Goal: Book appointment/travel/reservation

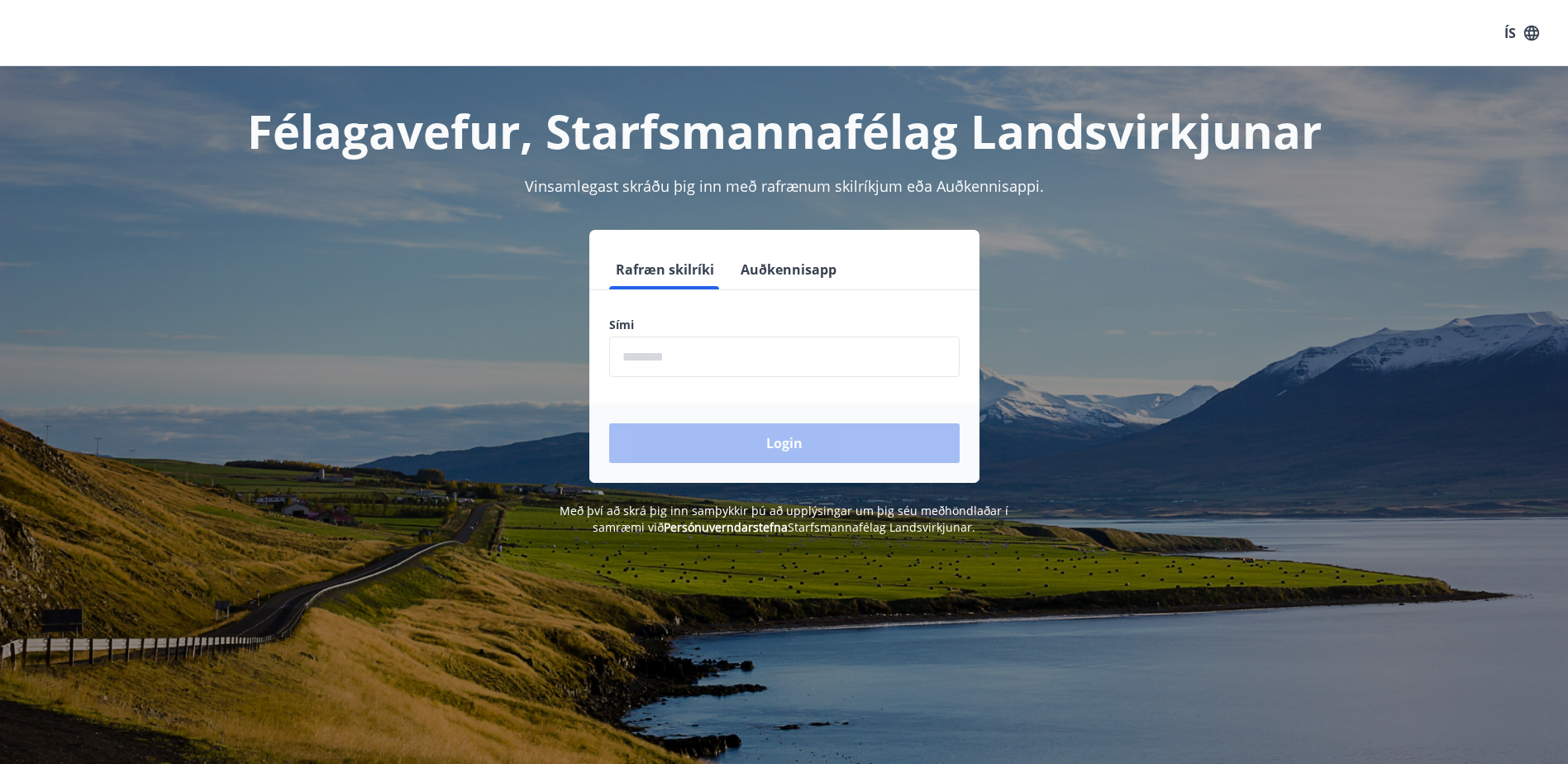
click at [674, 360] on input "phone" at bounding box center [784, 356] width 350 height 41
click at [787, 274] on button "Auðkennisapp" at bounding box center [789, 269] width 110 height 40
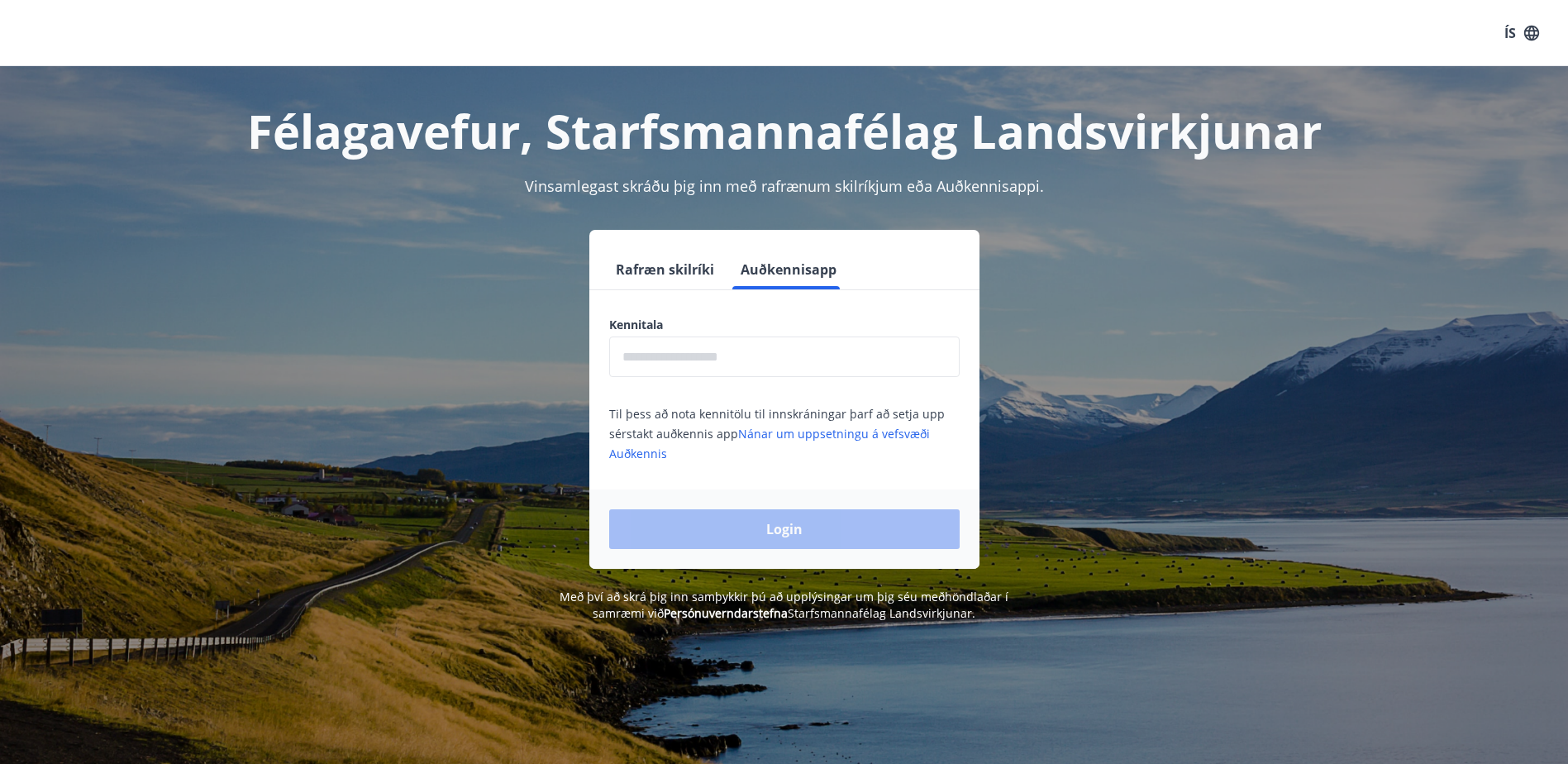
click at [737, 356] on input "text" at bounding box center [784, 356] width 350 height 41
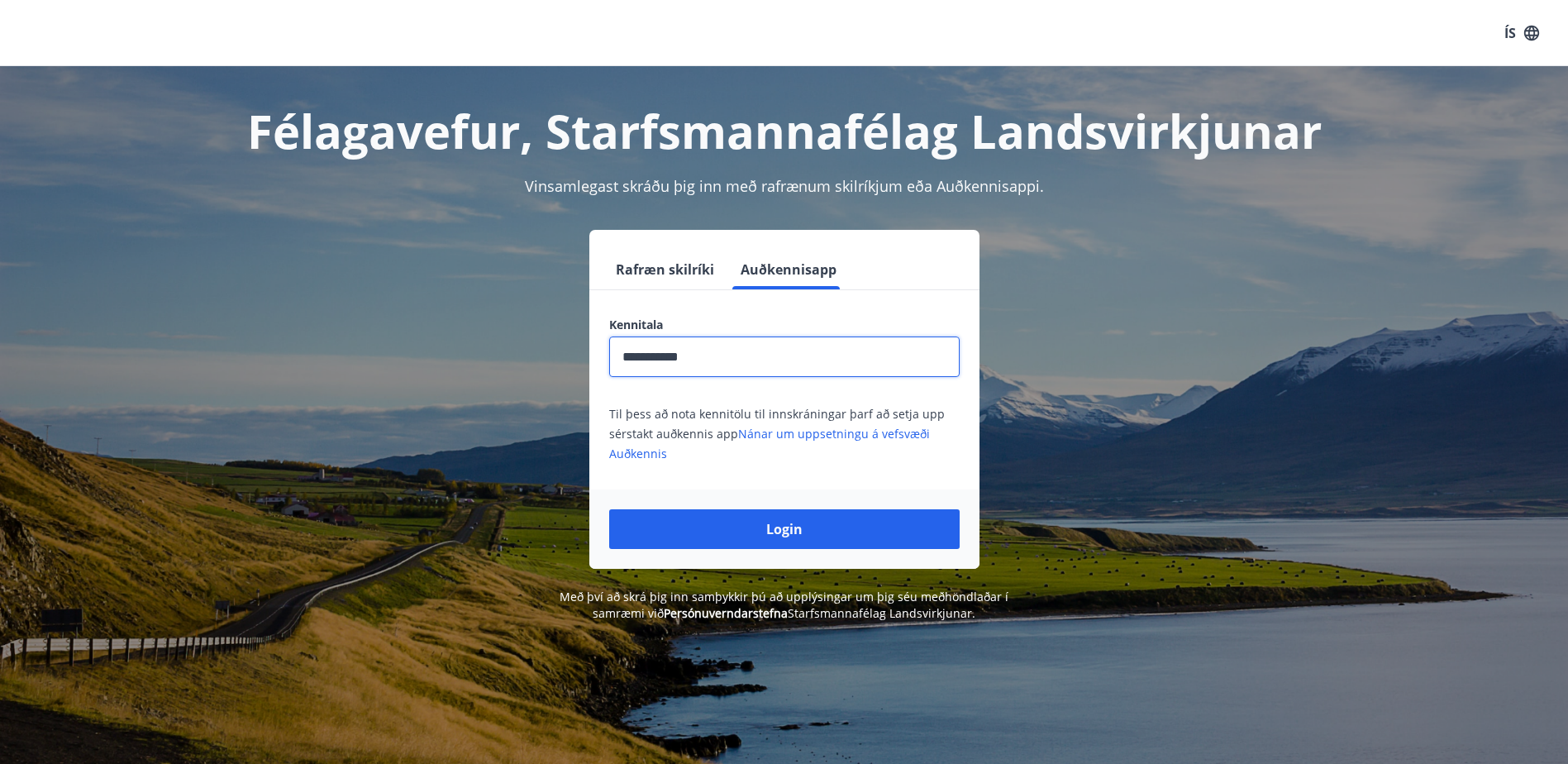
type input "**********"
click at [609, 509] on button "Login" at bounding box center [784, 529] width 350 height 40
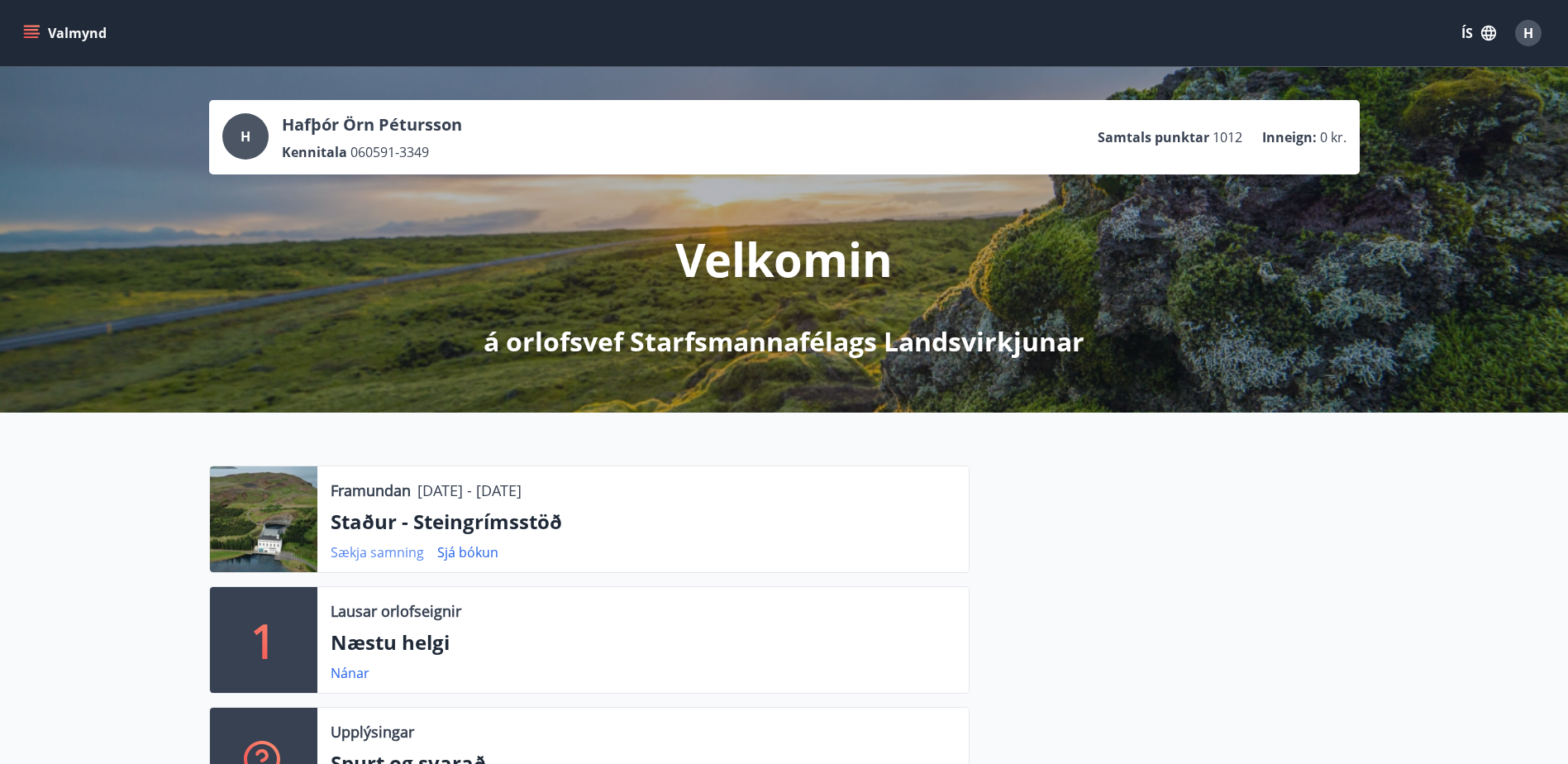
click at [370, 555] on link "Sækja samning" at bounding box center [376, 552] width 93 height 18
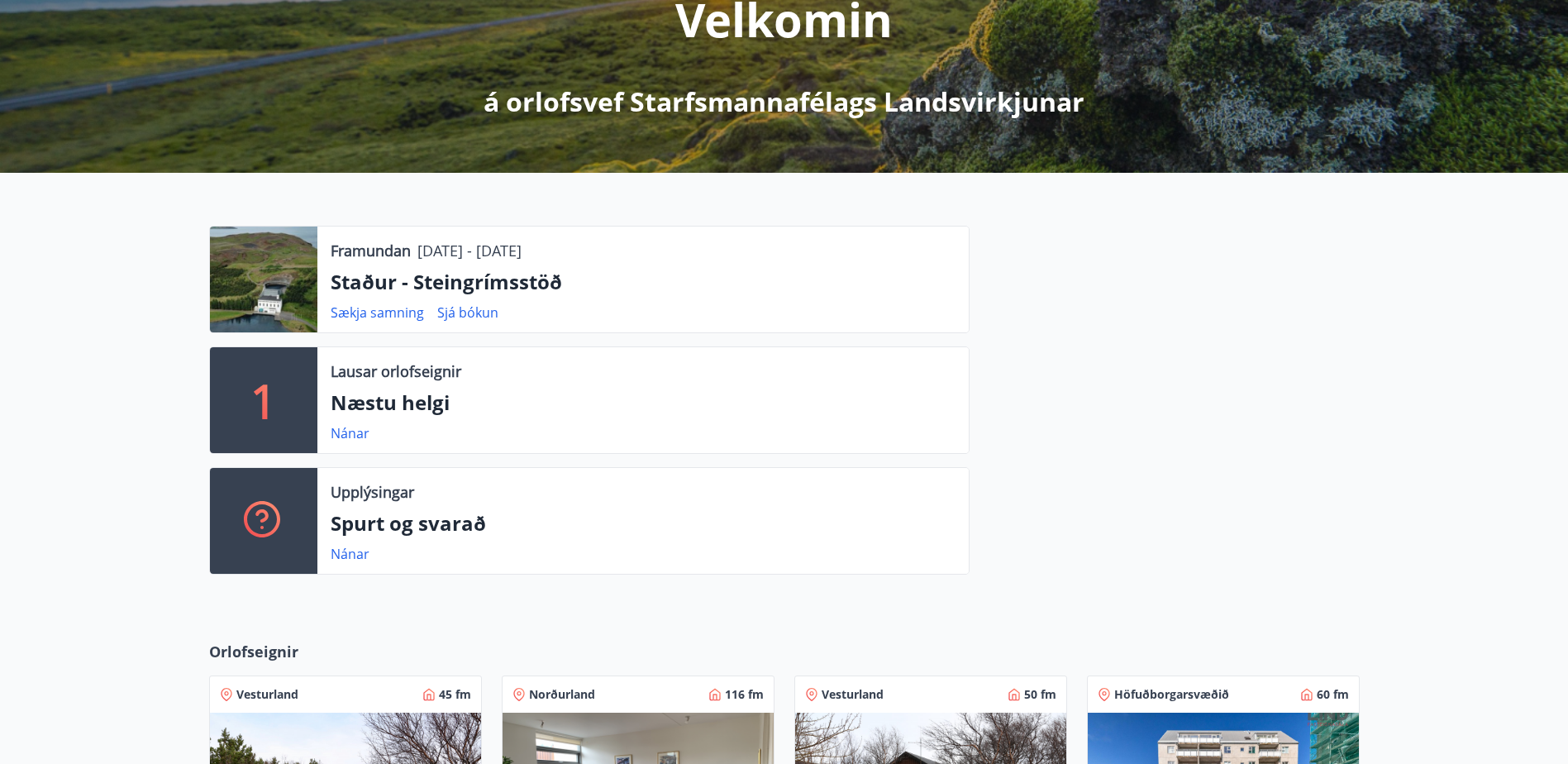
scroll to position [248, 0]
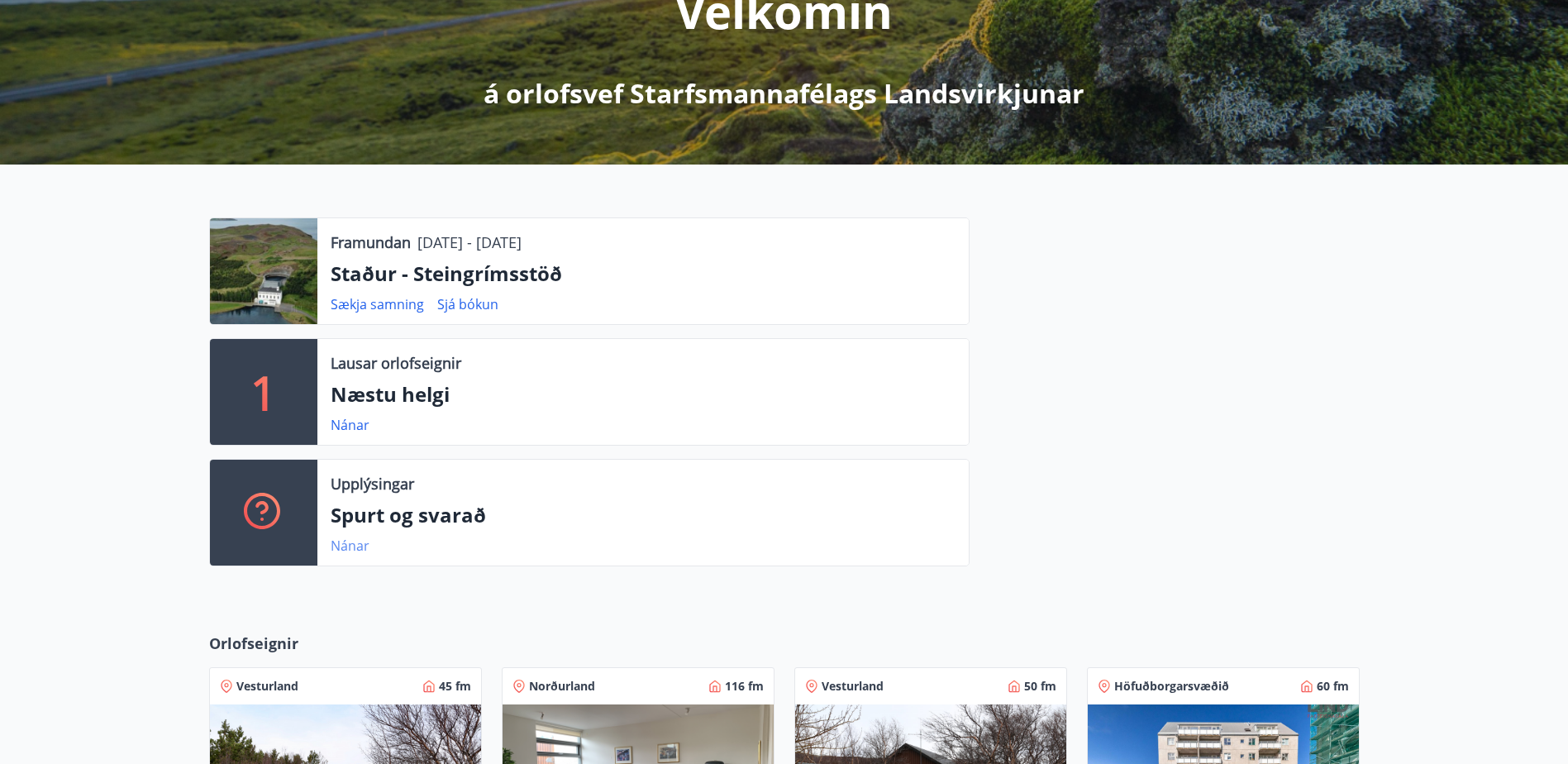
click at [357, 548] on link "Nánar" at bounding box center [349, 545] width 39 height 18
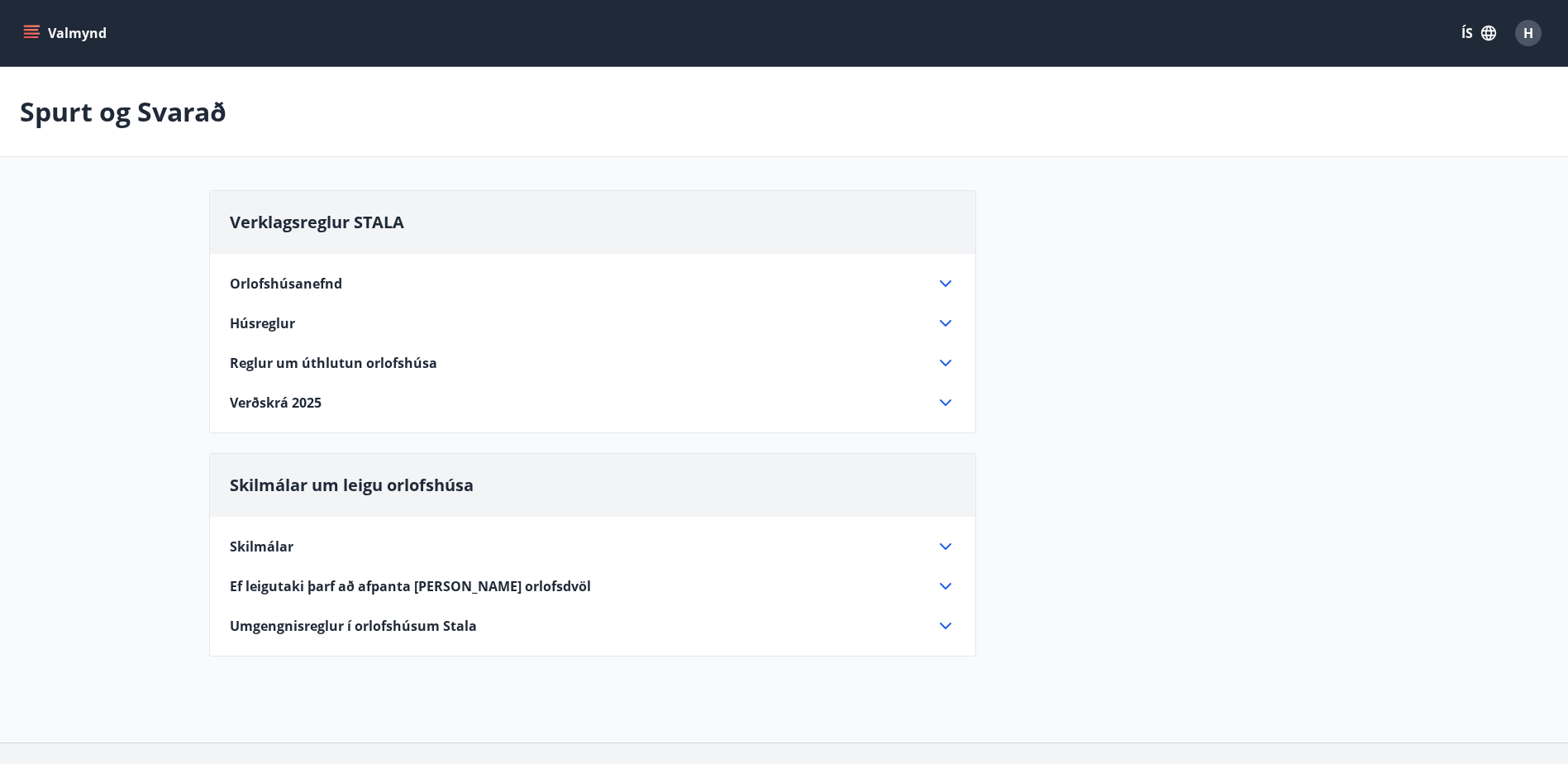
click at [314, 292] on span "Orlofshúsanefnd" at bounding box center [285, 283] width 112 height 18
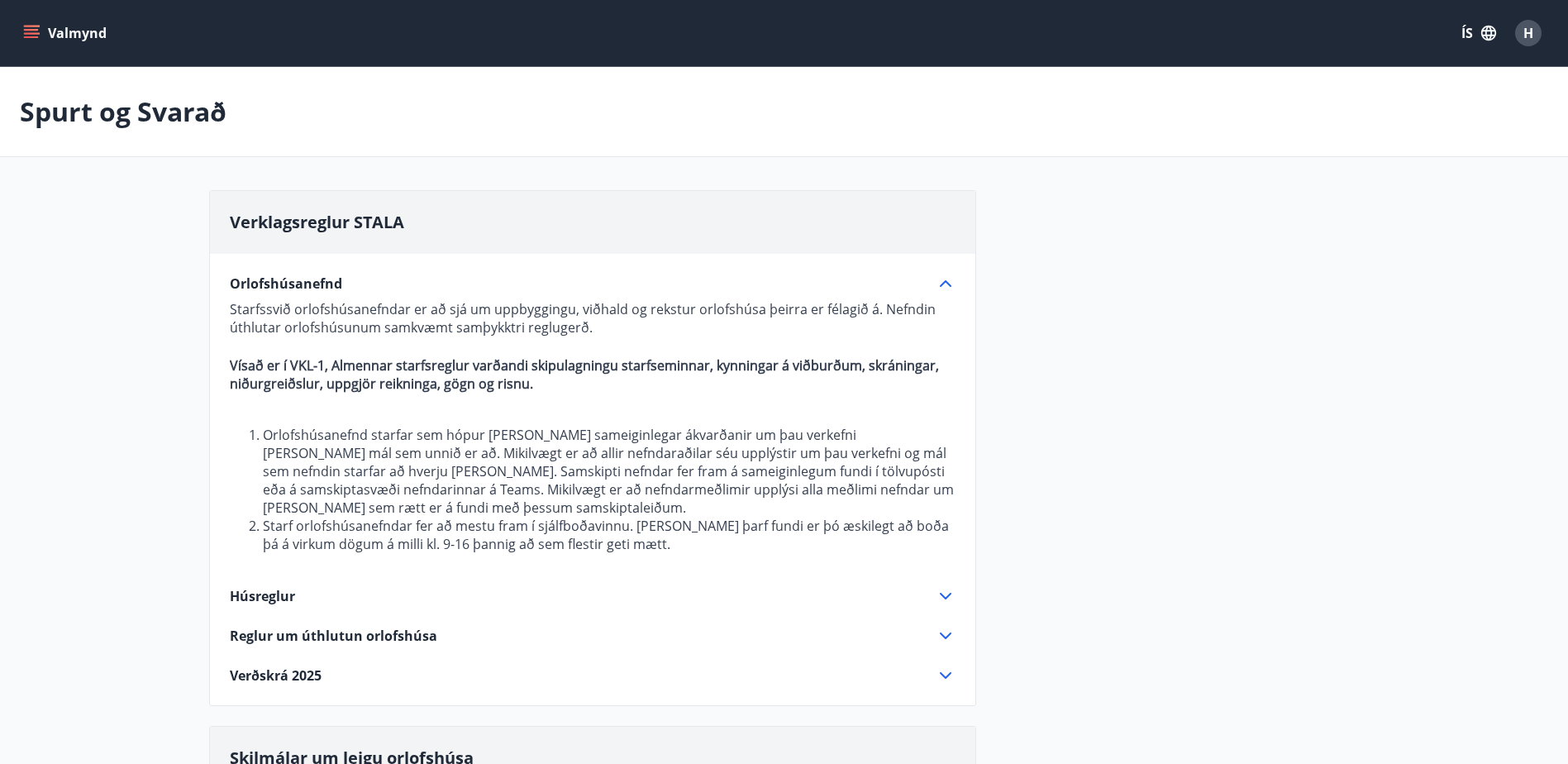
click at [316, 288] on span "Orlofshúsanefnd" at bounding box center [285, 283] width 112 height 18
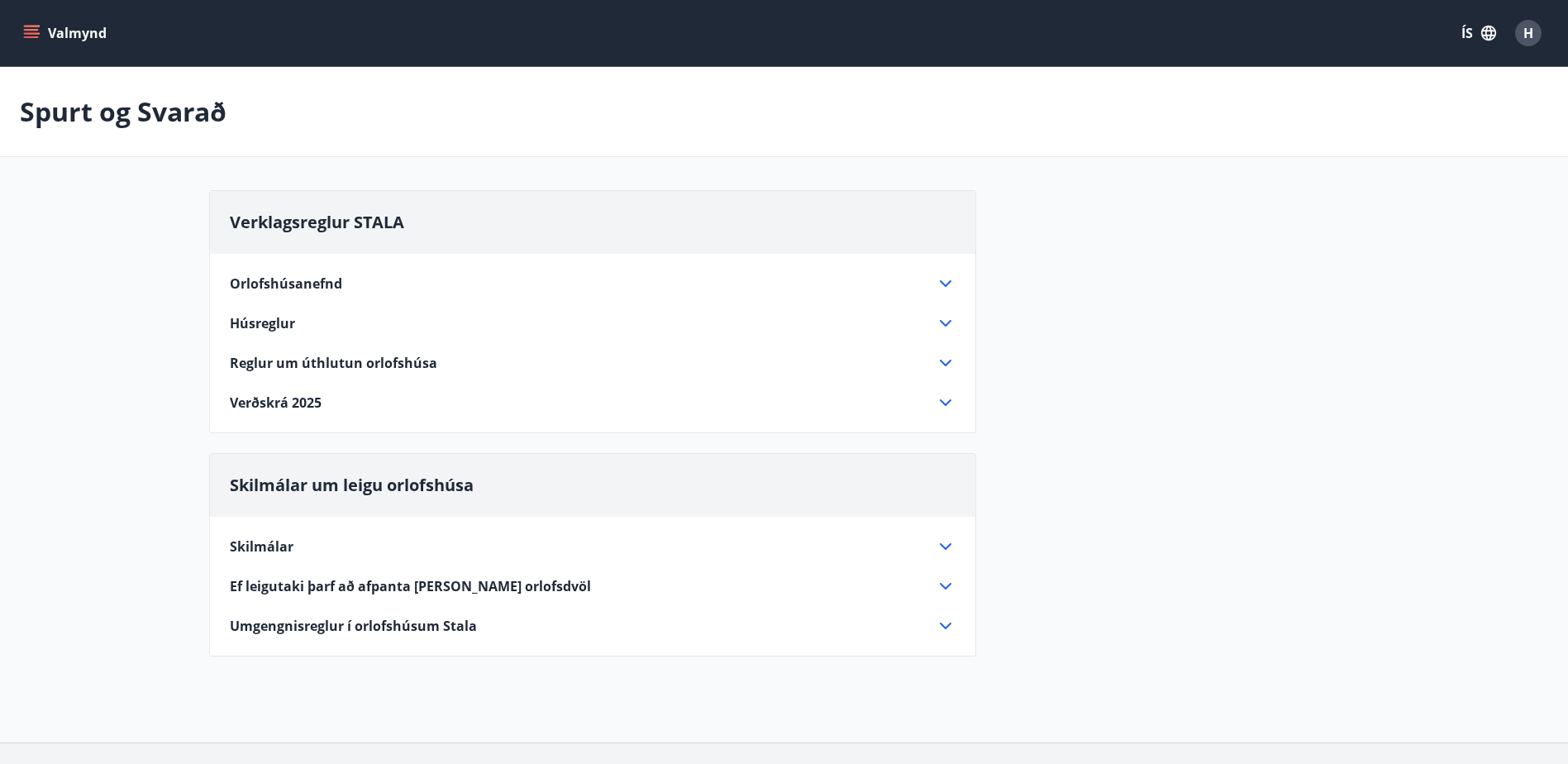
click at [276, 324] on span "Húsreglur" at bounding box center [262, 322] width 65 height 18
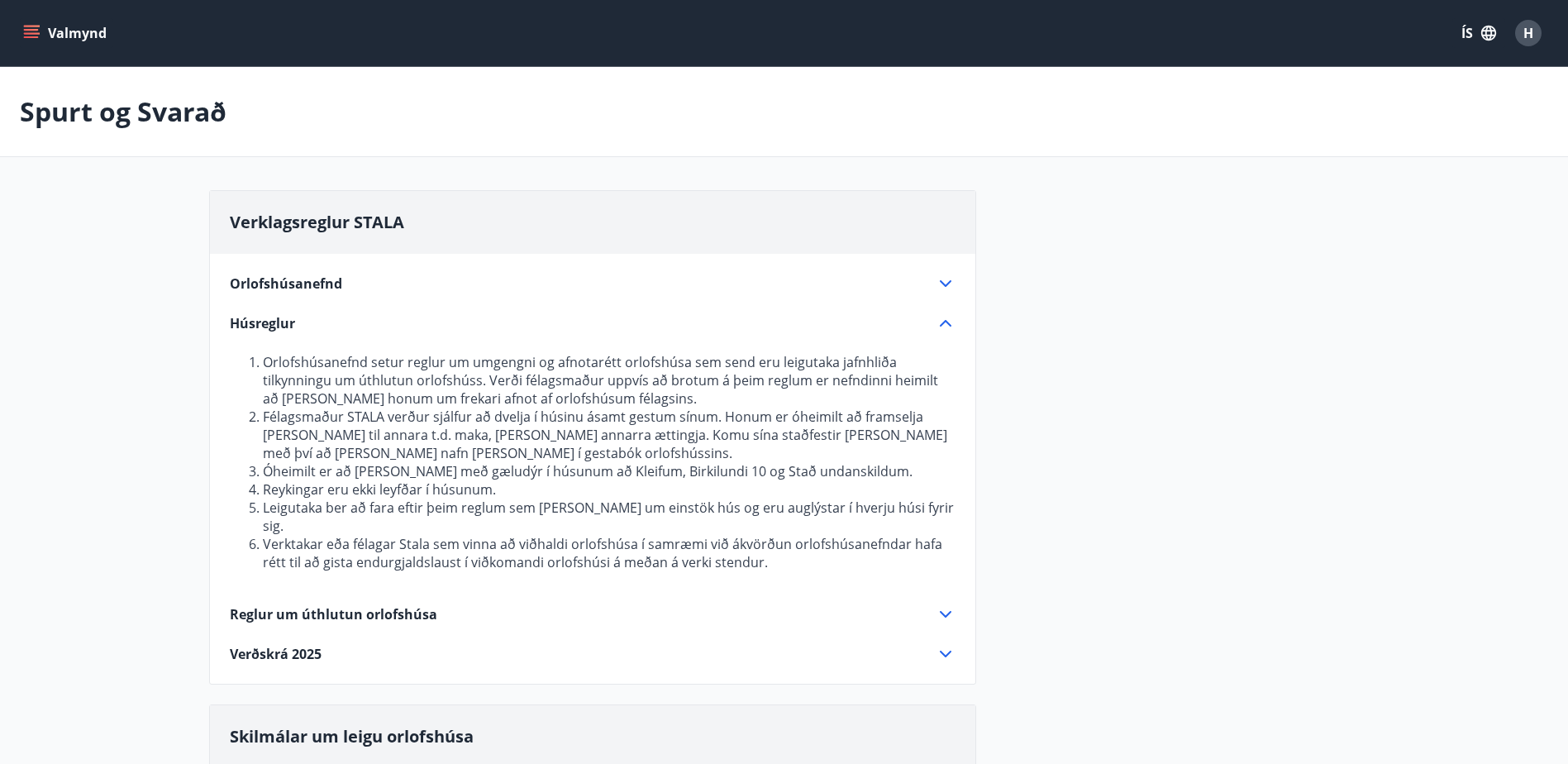
click at [276, 324] on span "Húsreglur" at bounding box center [262, 322] width 65 height 18
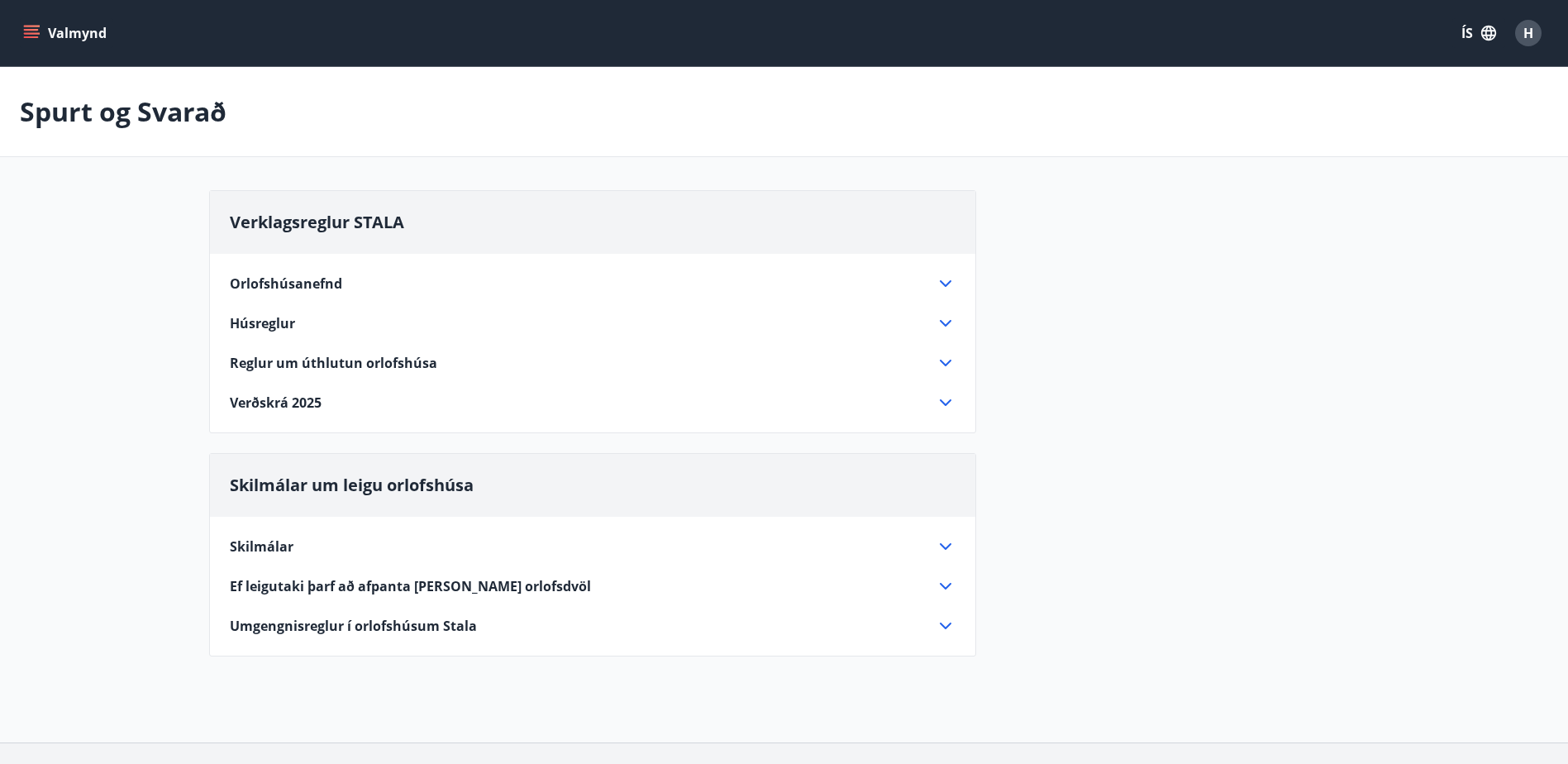
click at [276, 324] on span "Húsreglur" at bounding box center [262, 322] width 65 height 18
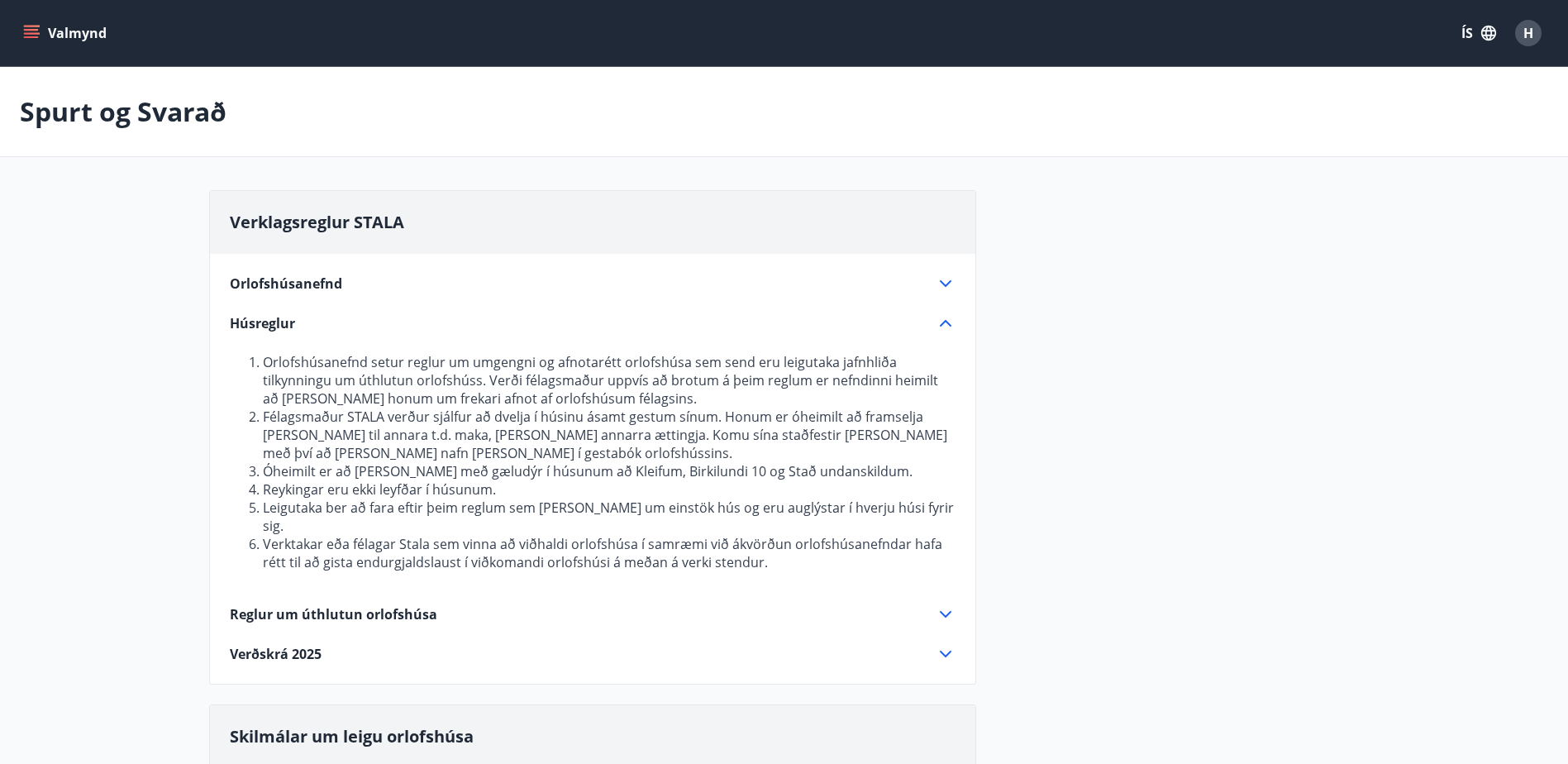
click at [276, 324] on span "Húsreglur" at bounding box center [262, 322] width 65 height 18
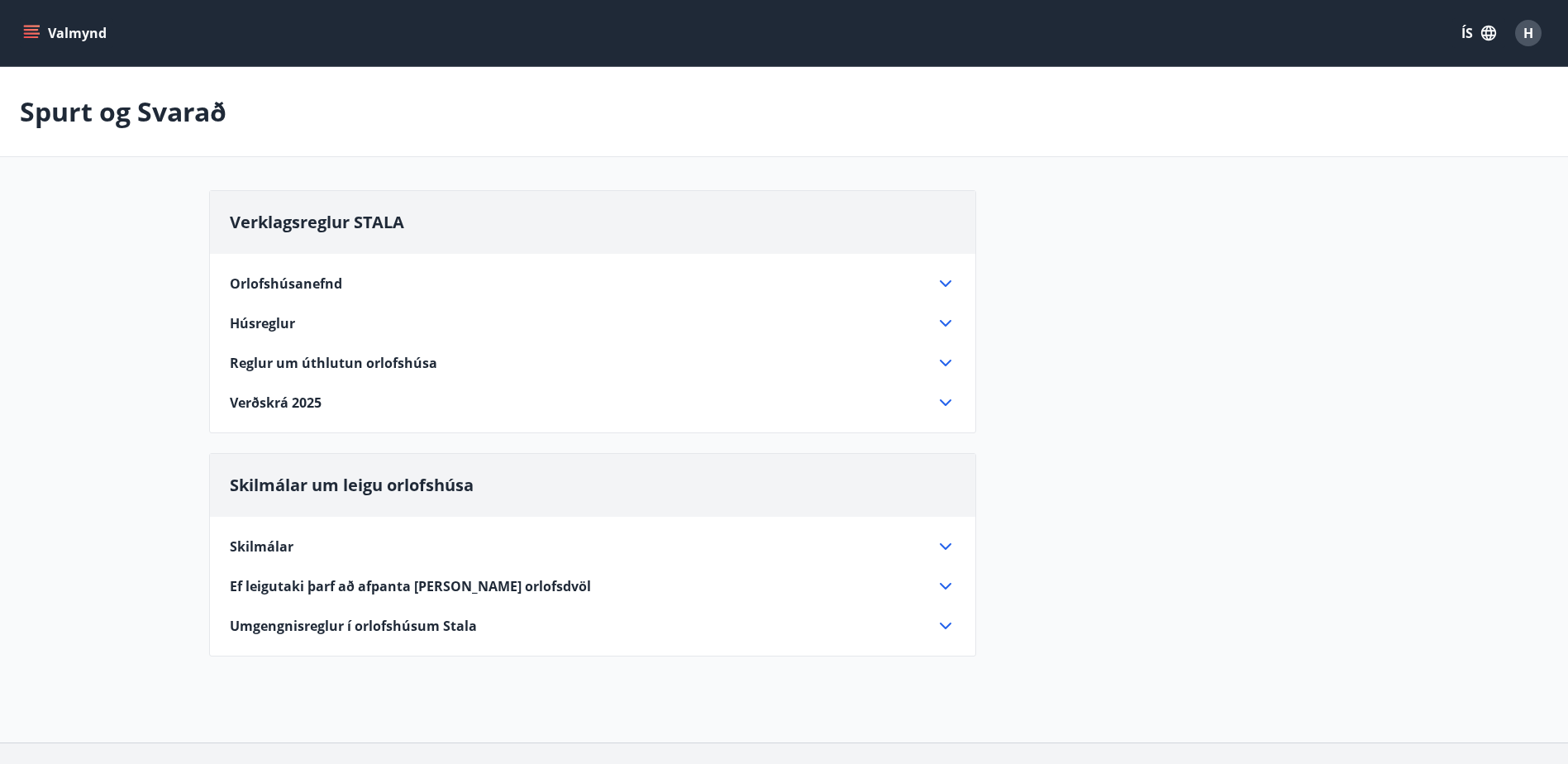
click at [302, 548] on div "Skilmálar" at bounding box center [582, 546] width 706 height 18
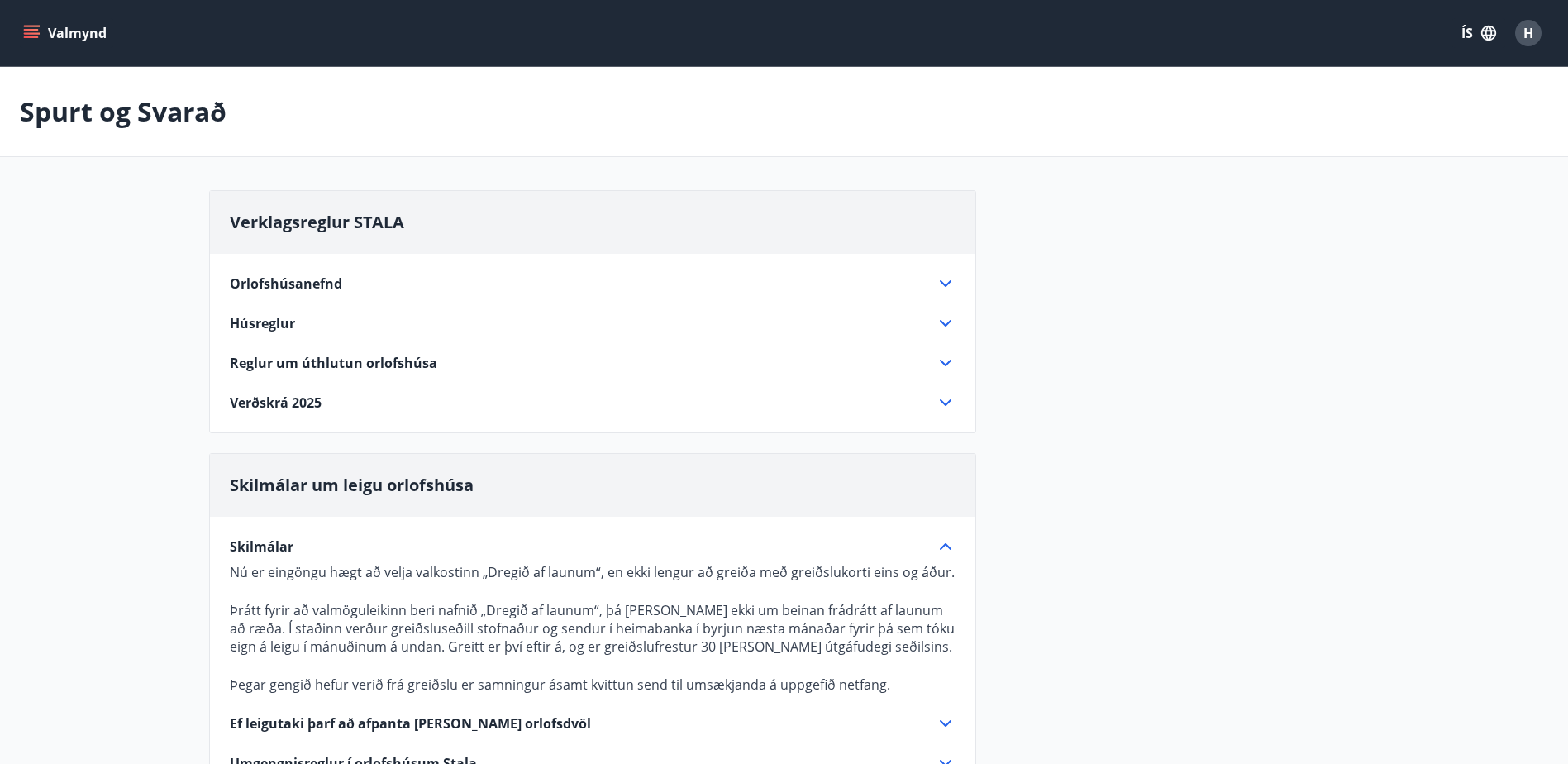
click at [302, 548] on div "Skilmálar" at bounding box center [582, 546] width 706 height 18
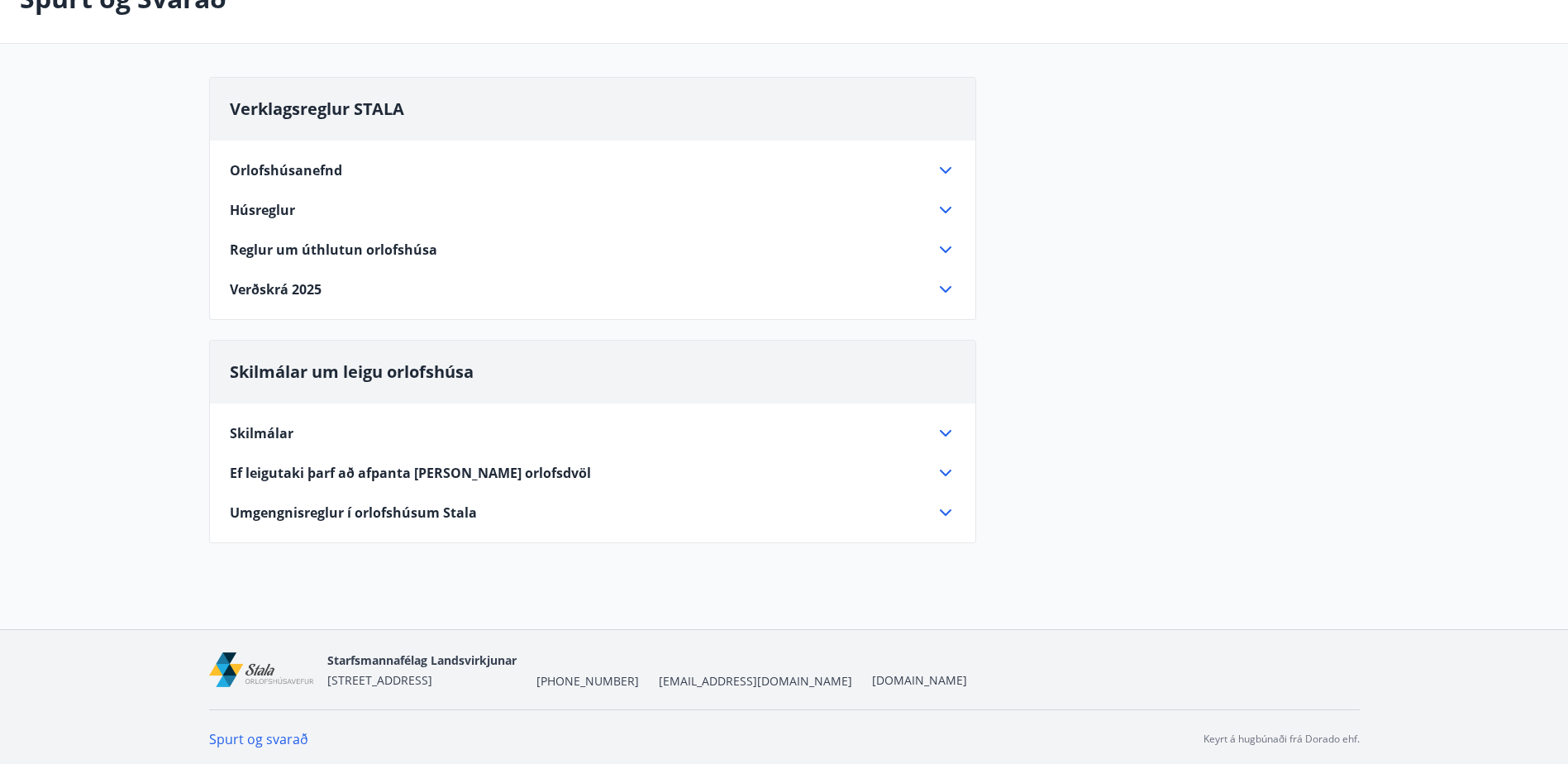
scroll to position [117, 0]
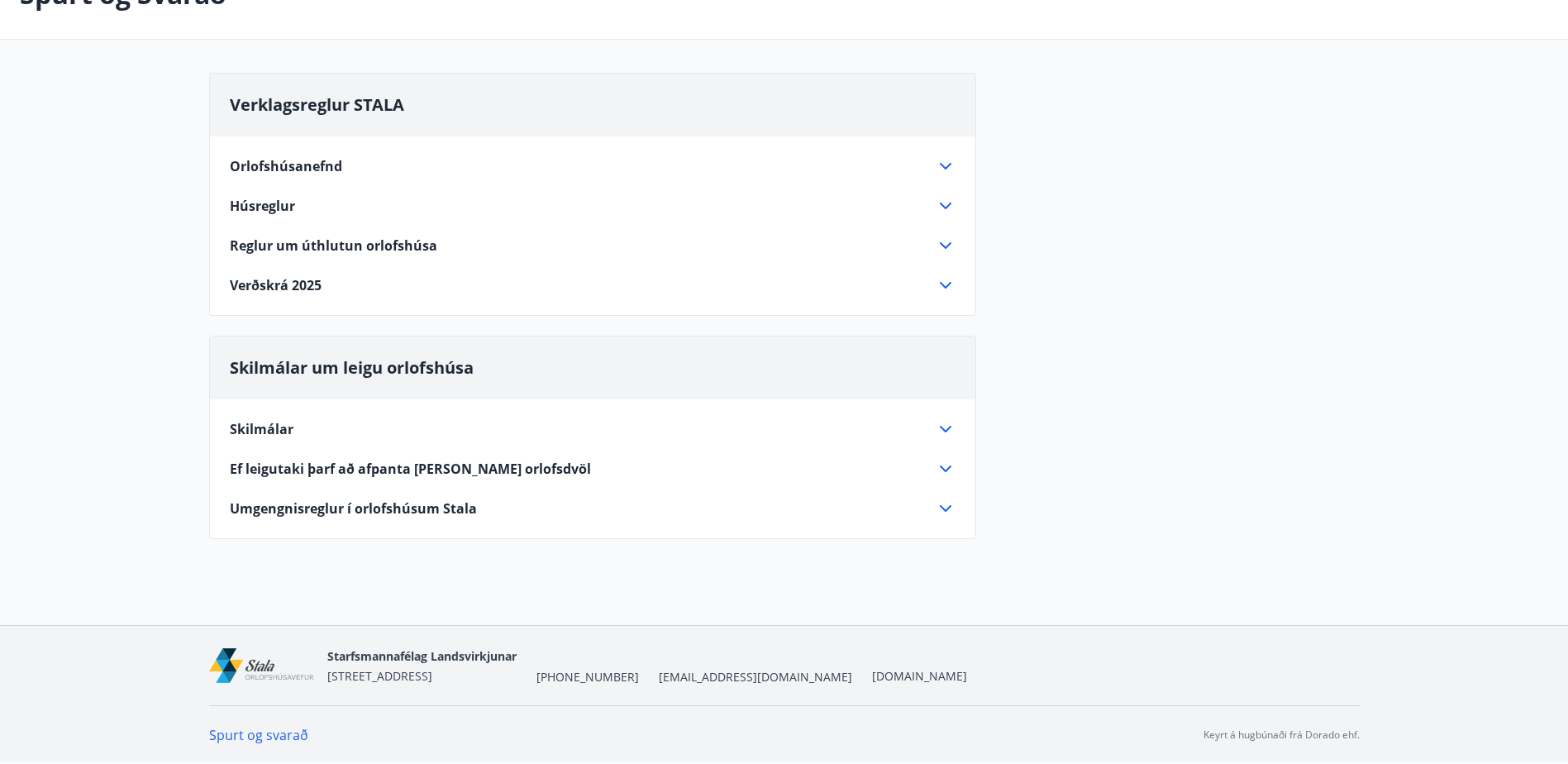
click at [306, 300] on div "Verklagsreglur STALA Orlofshúsanefnd Starfssvið orlofshúsanefndar er að sjá um …" at bounding box center [593, 195] width 767 height 243
click at [306, 282] on span "Verðskrá 2025" at bounding box center [276, 285] width 92 height 18
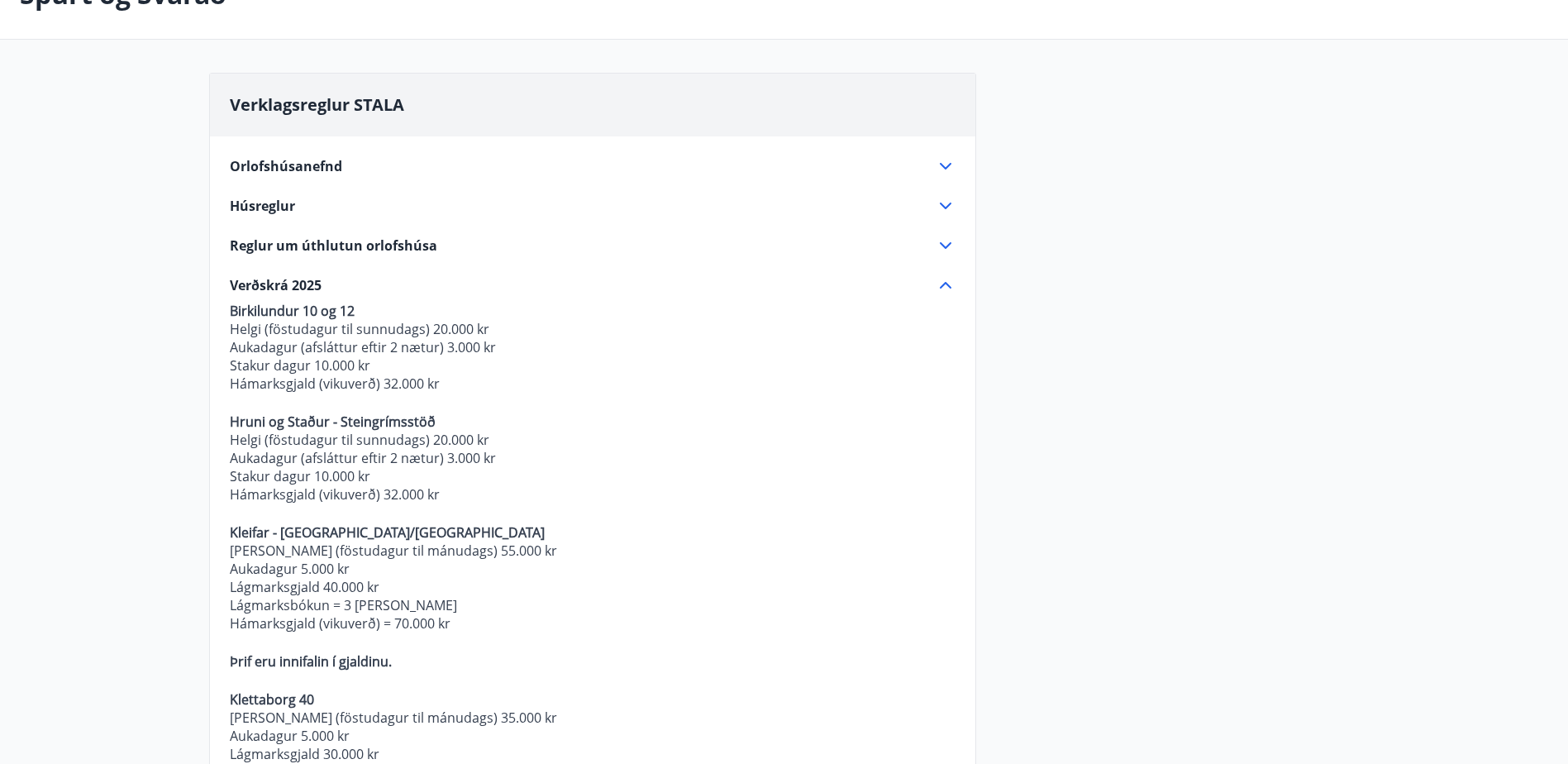
click at [306, 282] on span "Verðskrá 2025" at bounding box center [276, 285] width 92 height 18
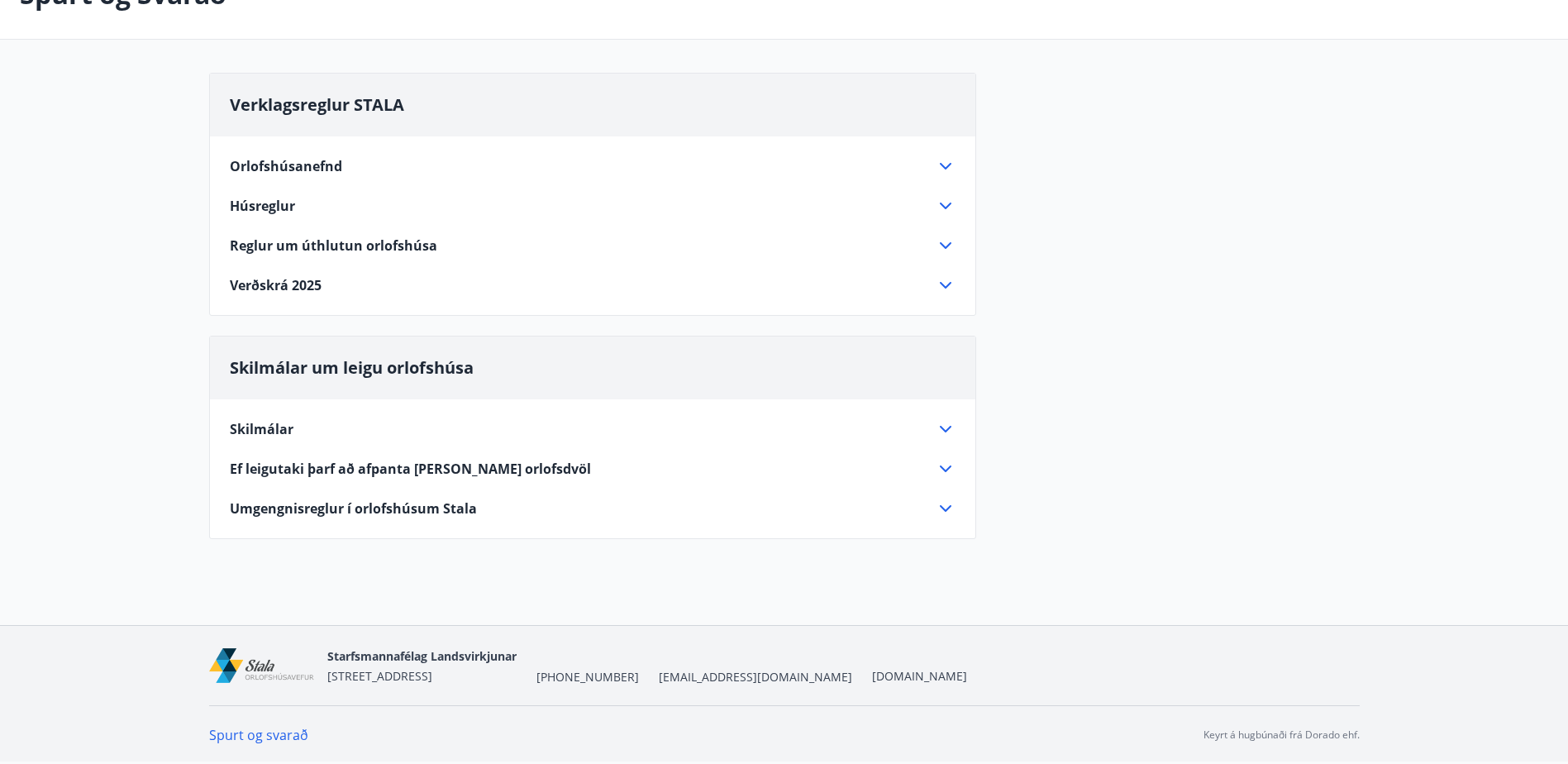
click at [315, 256] on div "Orlofshúsanefnd Starfssvið orlofshúsanefndar er að sjá um uppbyggingu, viðhald …" at bounding box center [593, 216] width 766 height 159
click at [317, 247] on span "Reglur um úthlutun orlofshúsa" at bounding box center [333, 245] width 208 height 18
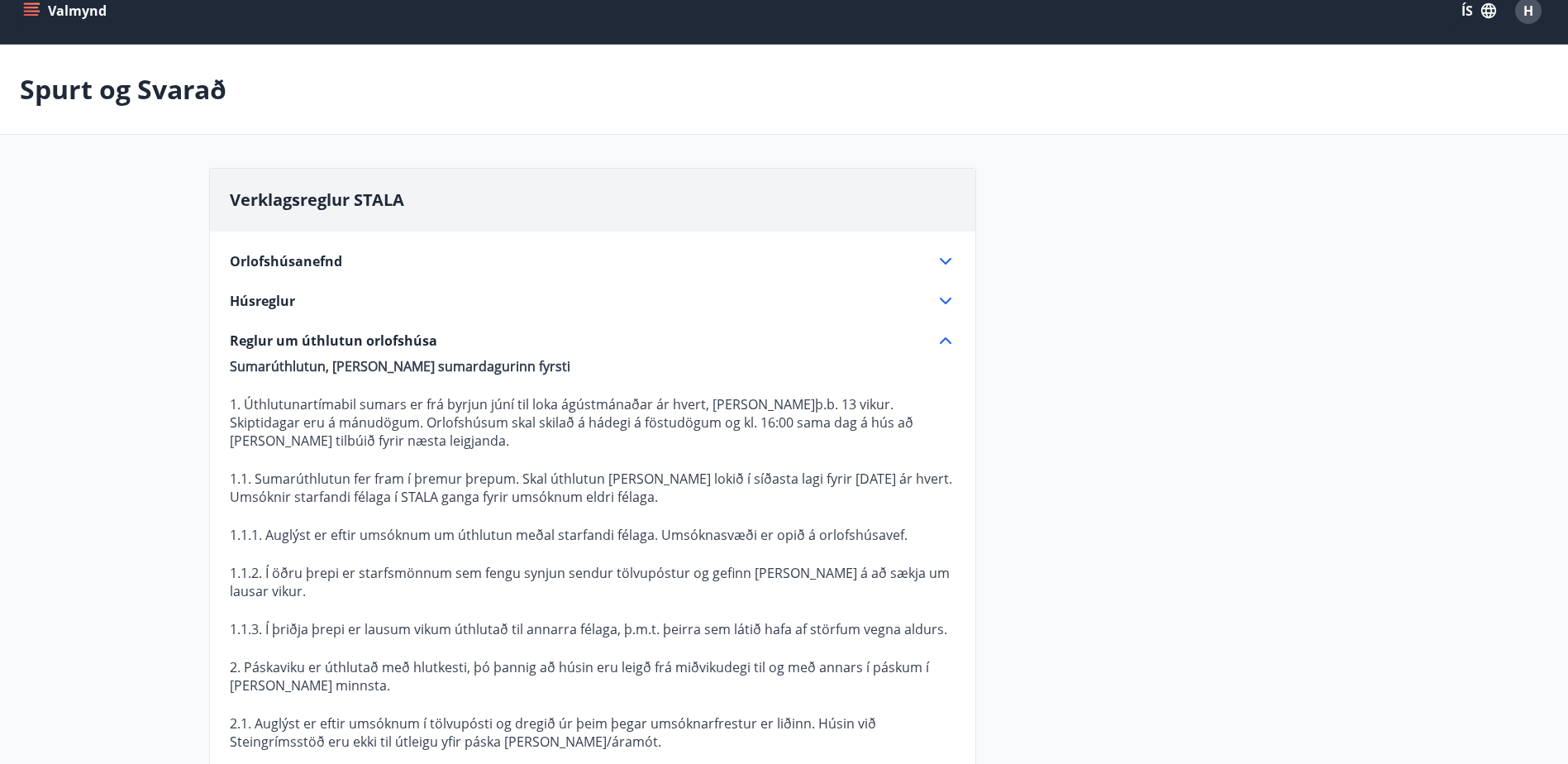
scroll to position [0, 0]
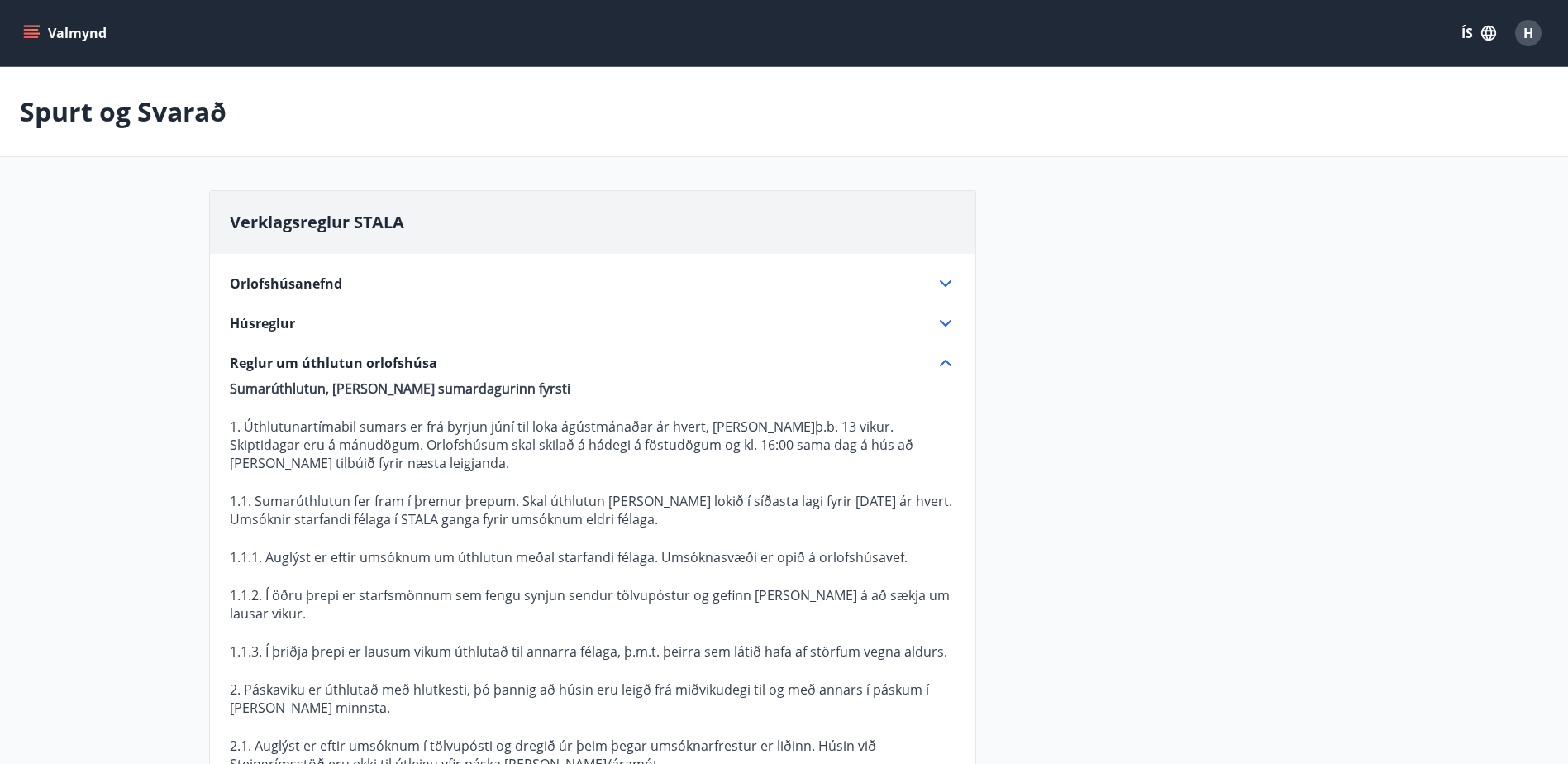
click at [27, 23] on button "Valmynd" at bounding box center [66, 33] width 93 height 30
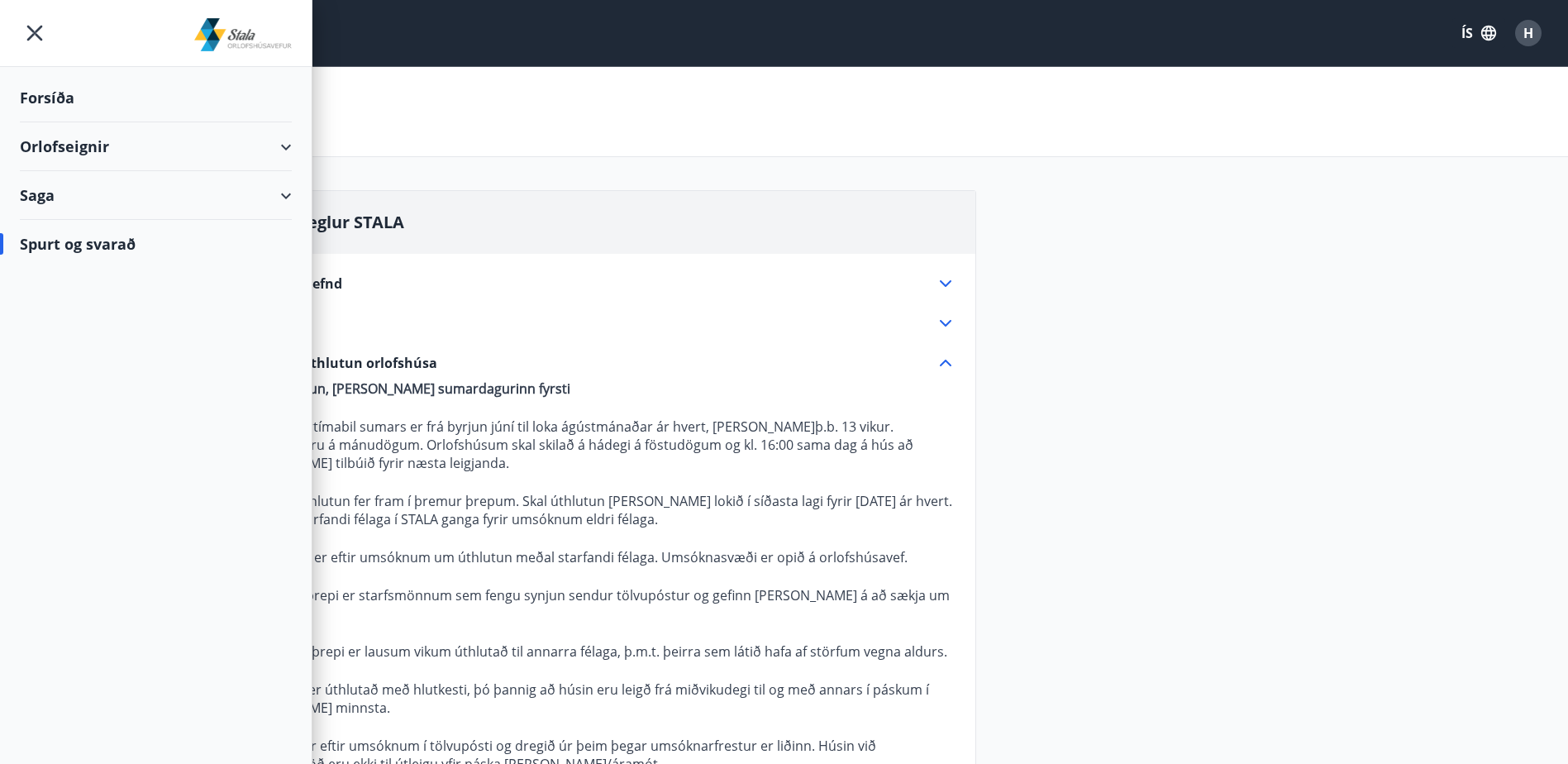
click at [110, 92] on div "Forsíða" at bounding box center [156, 98] width 272 height 49
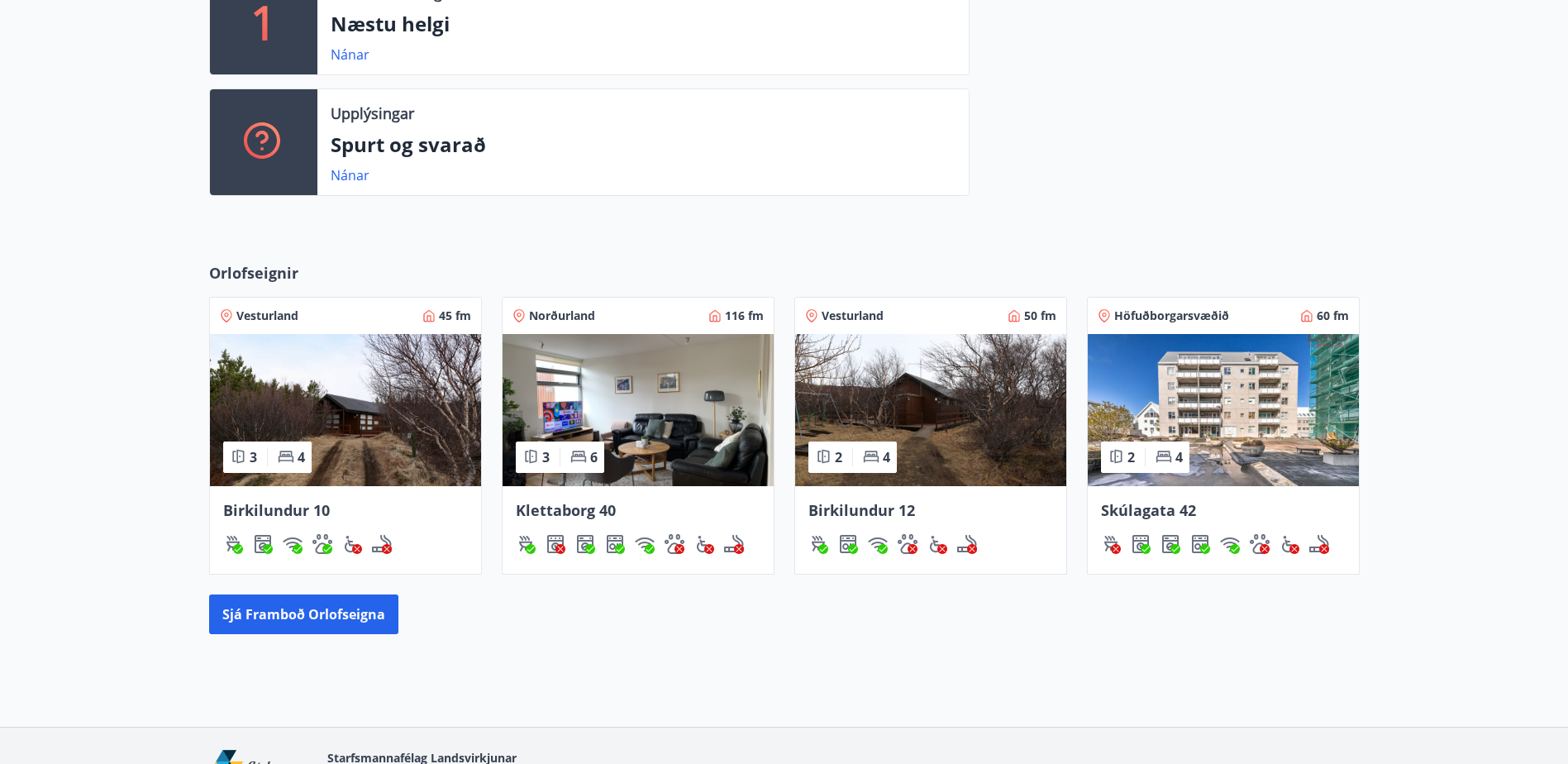
scroll to position [579, 0]
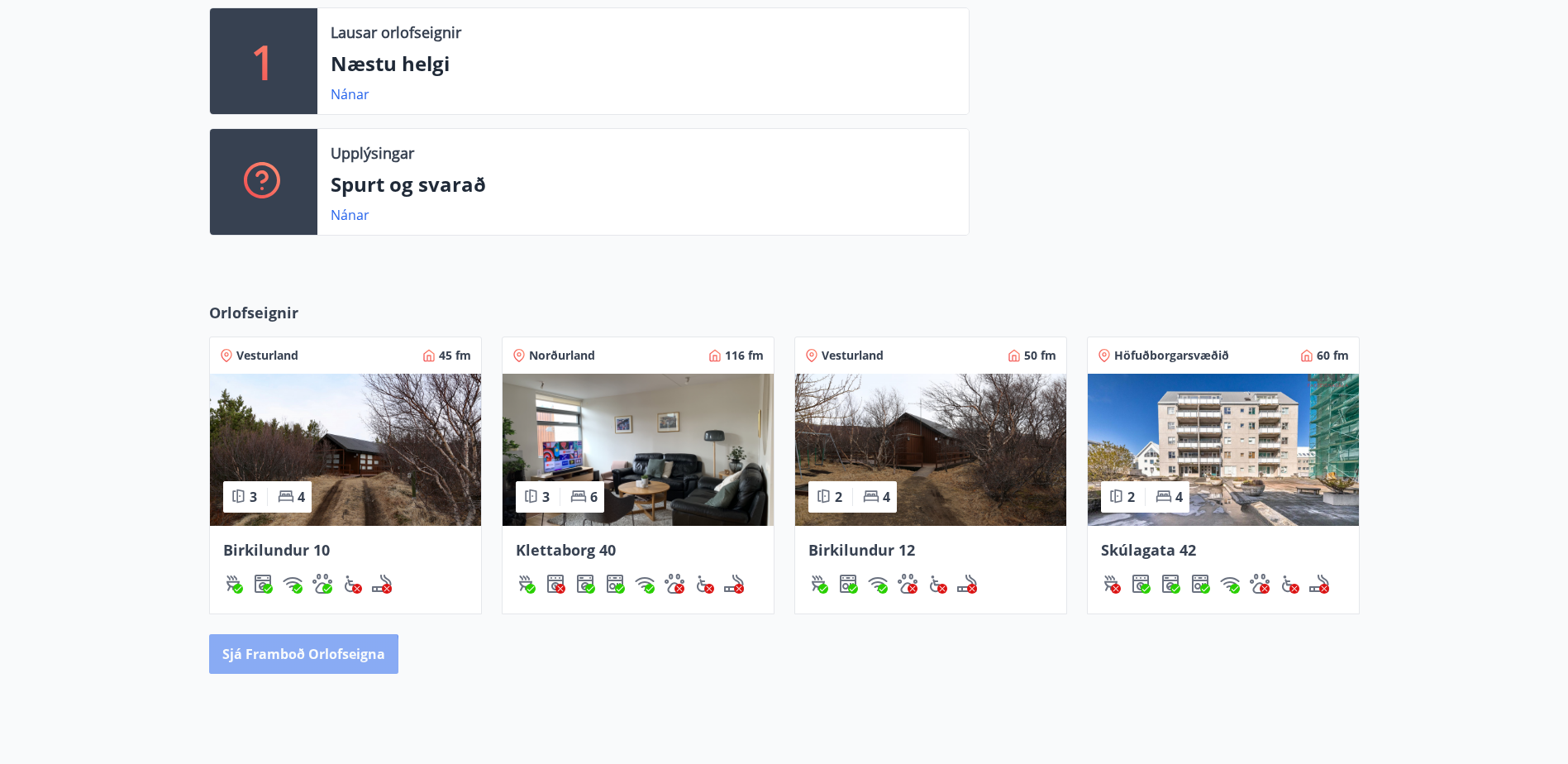
click at [253, 671] on button "Sjá framboð orlofseigna" at bounding box center [304, 654] width 189 height 40
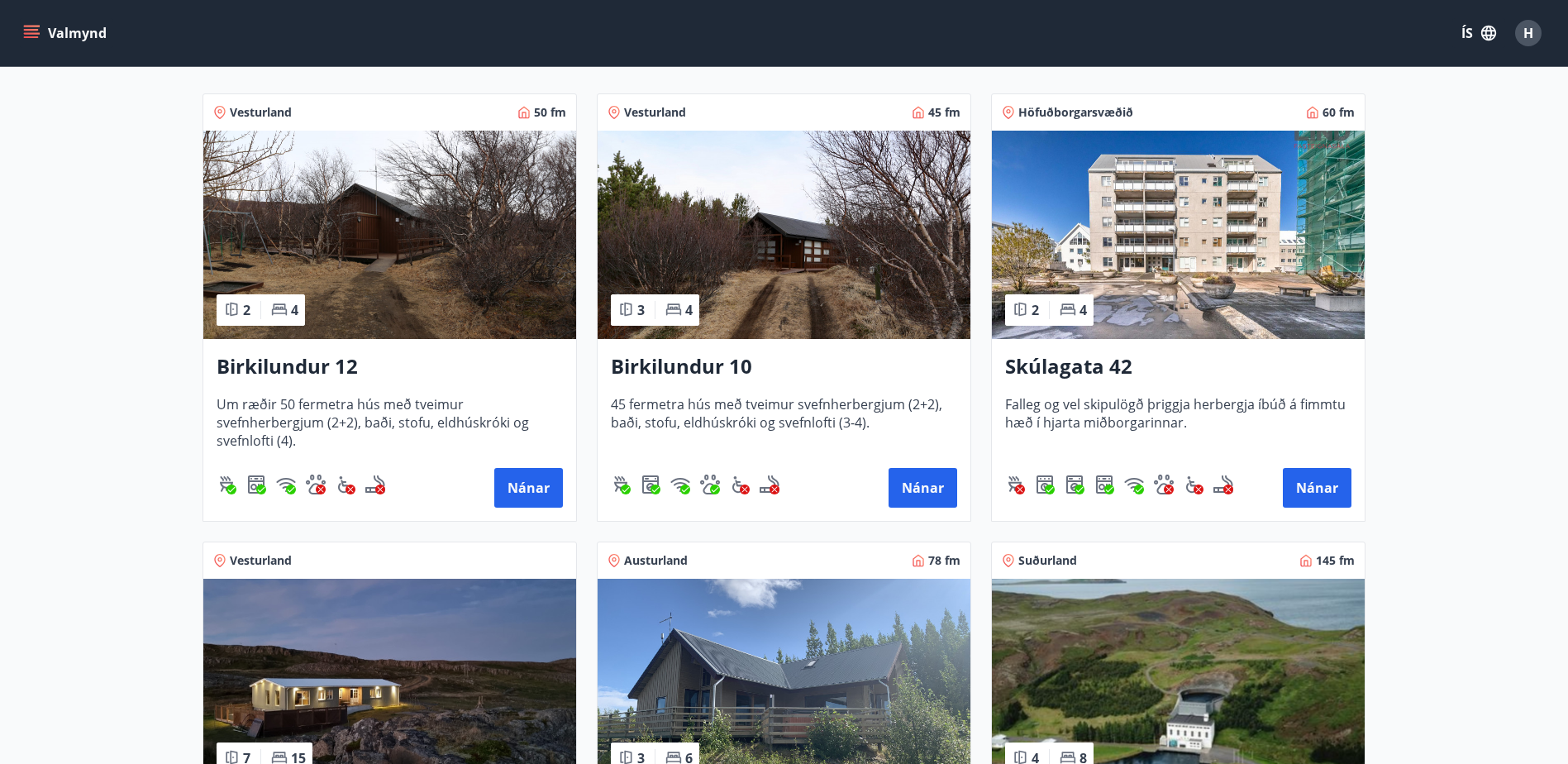
scroll to position [414, 0]
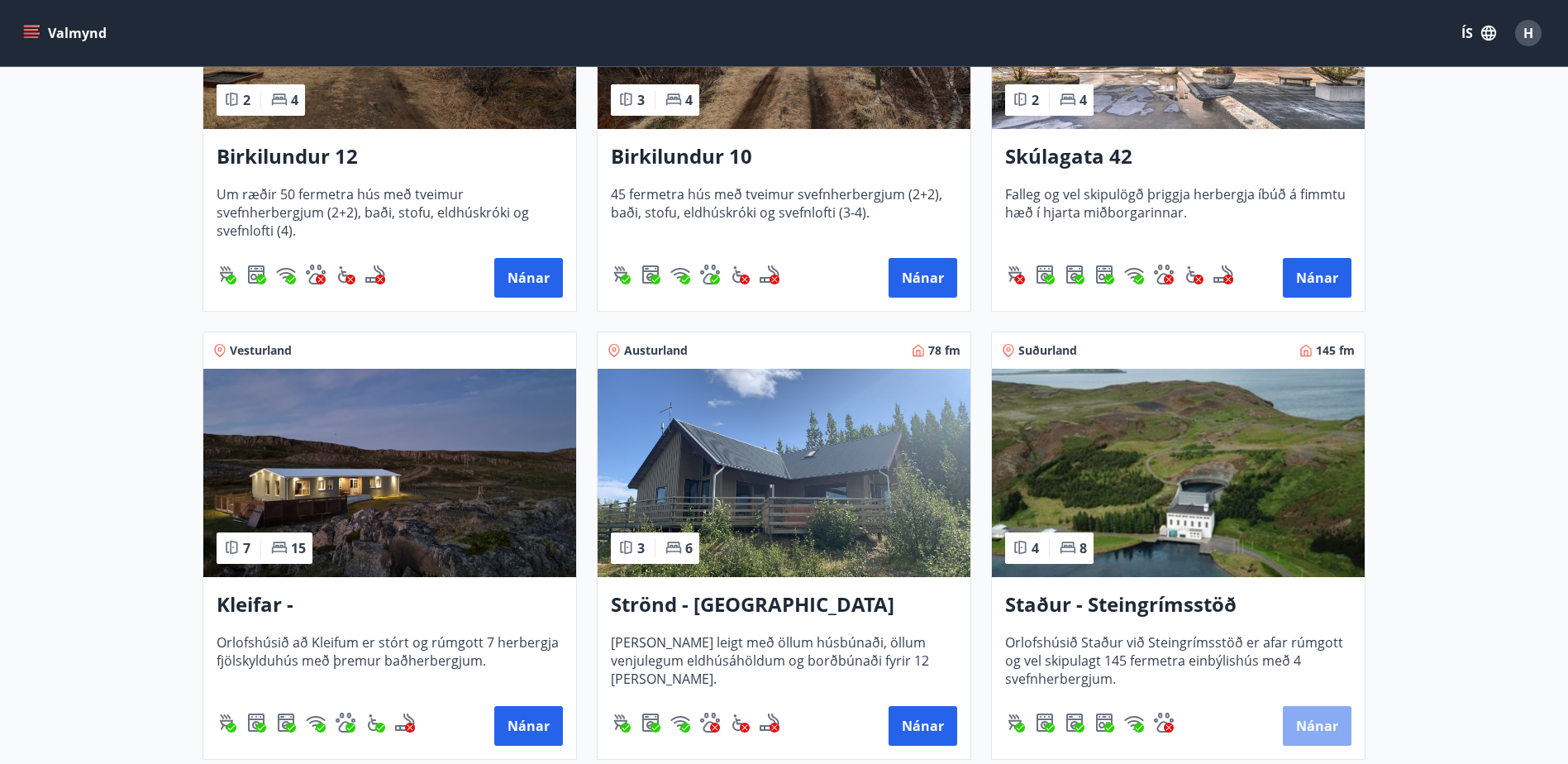
click at [1321, 722] on button "Nánar" at bounding box center [1317, 726] width 69 height 40
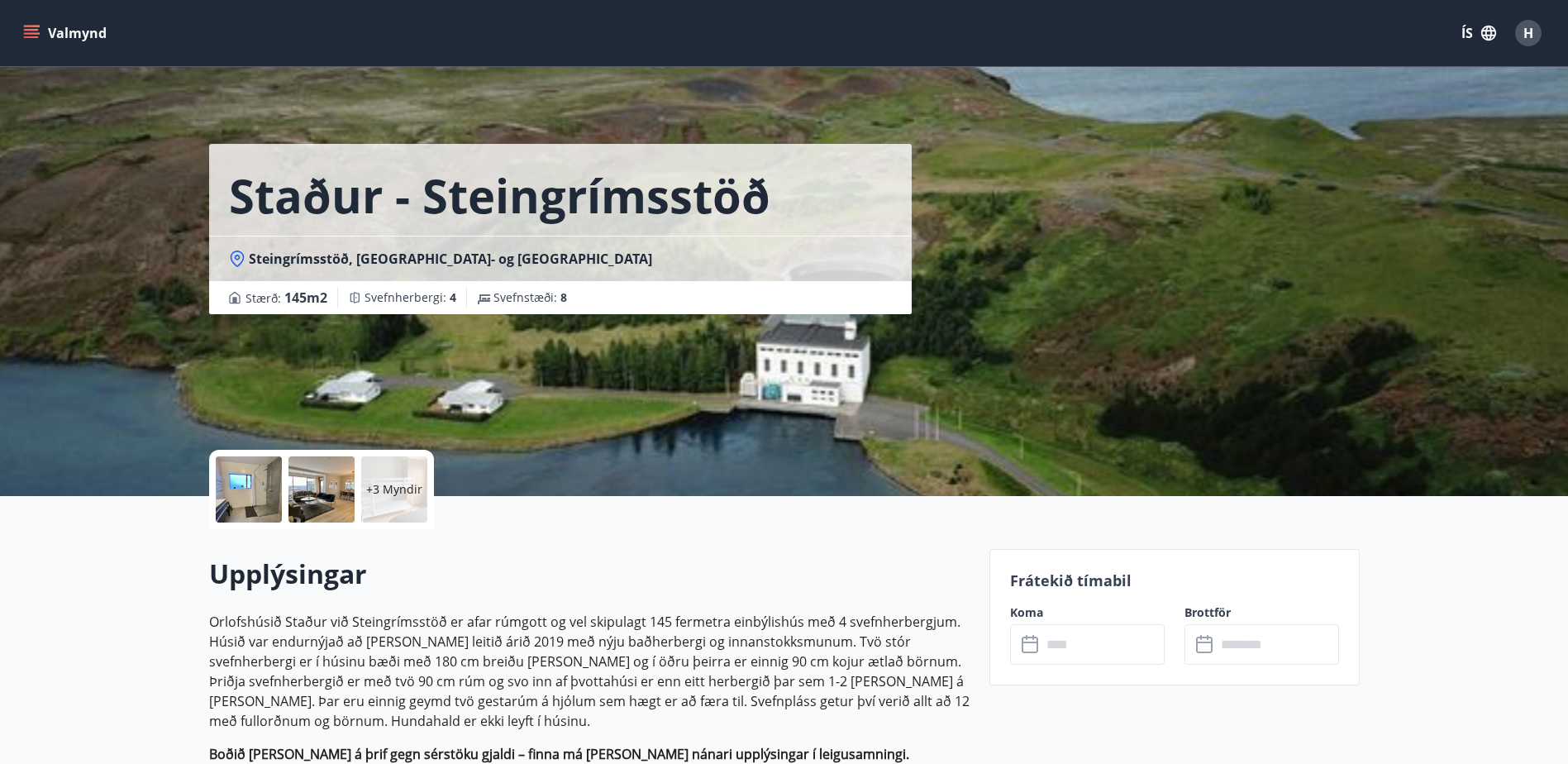
scroll to position [414, 0]
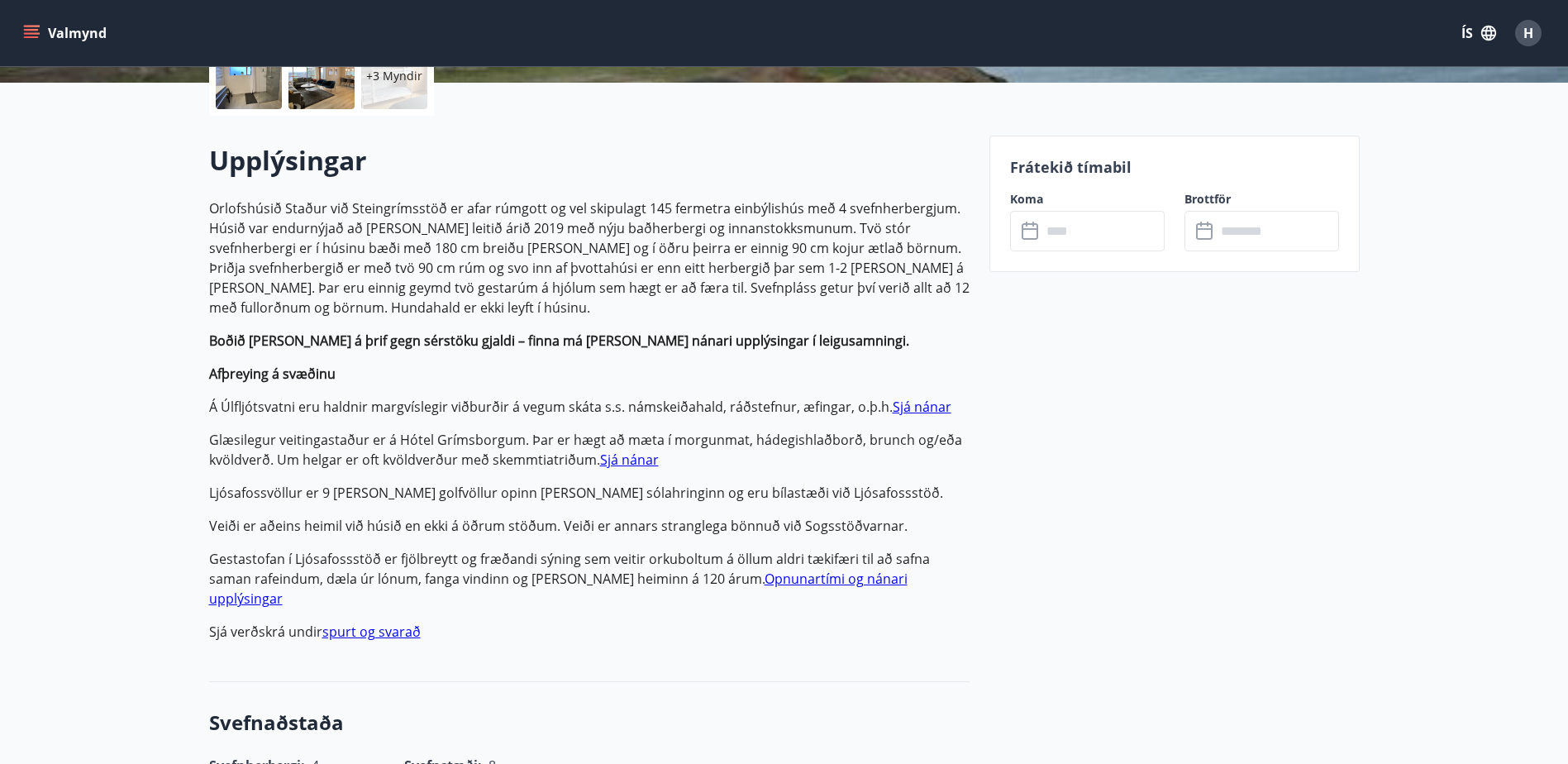
click at [1063, 229] on input "text" at bounding box center [1104, 231] width 123 height 41
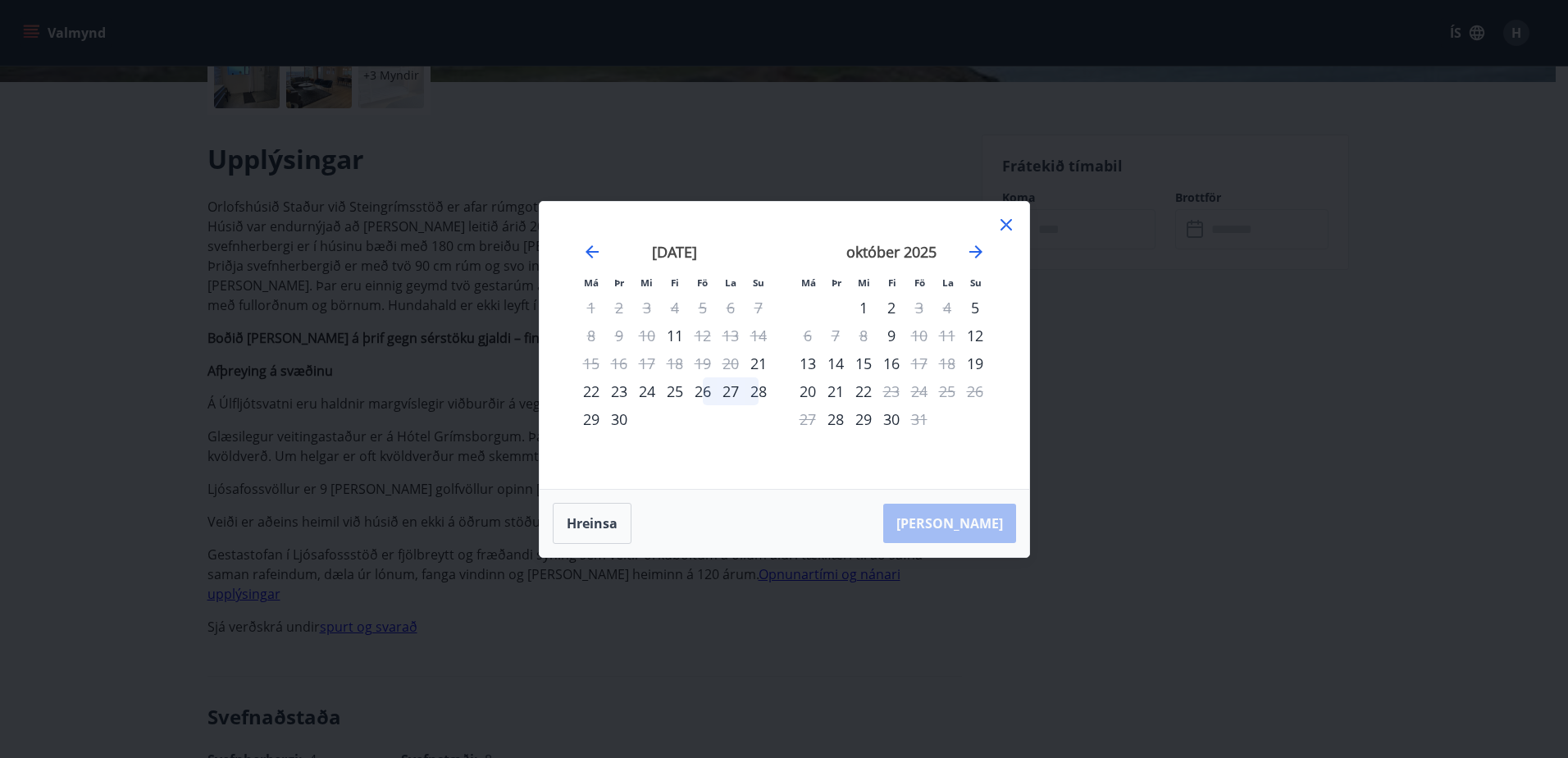
click at [698, 367] on div "19" at bounding box center [703, 363] width 28 height 28
drag, startPoint x: 983, startPoint y: 247, endPoint x: 728, endPoint y: 360, distance: 278.9
click at [728, 360] on div "20" at bounding box center [730, 363] width 28 height 28
click at [707, 395] on div "26" at bounding box center [703, 392] width 28 height 28
click at [764, 393] on div "28" at bounding box center [759, 392] width 28 height 28
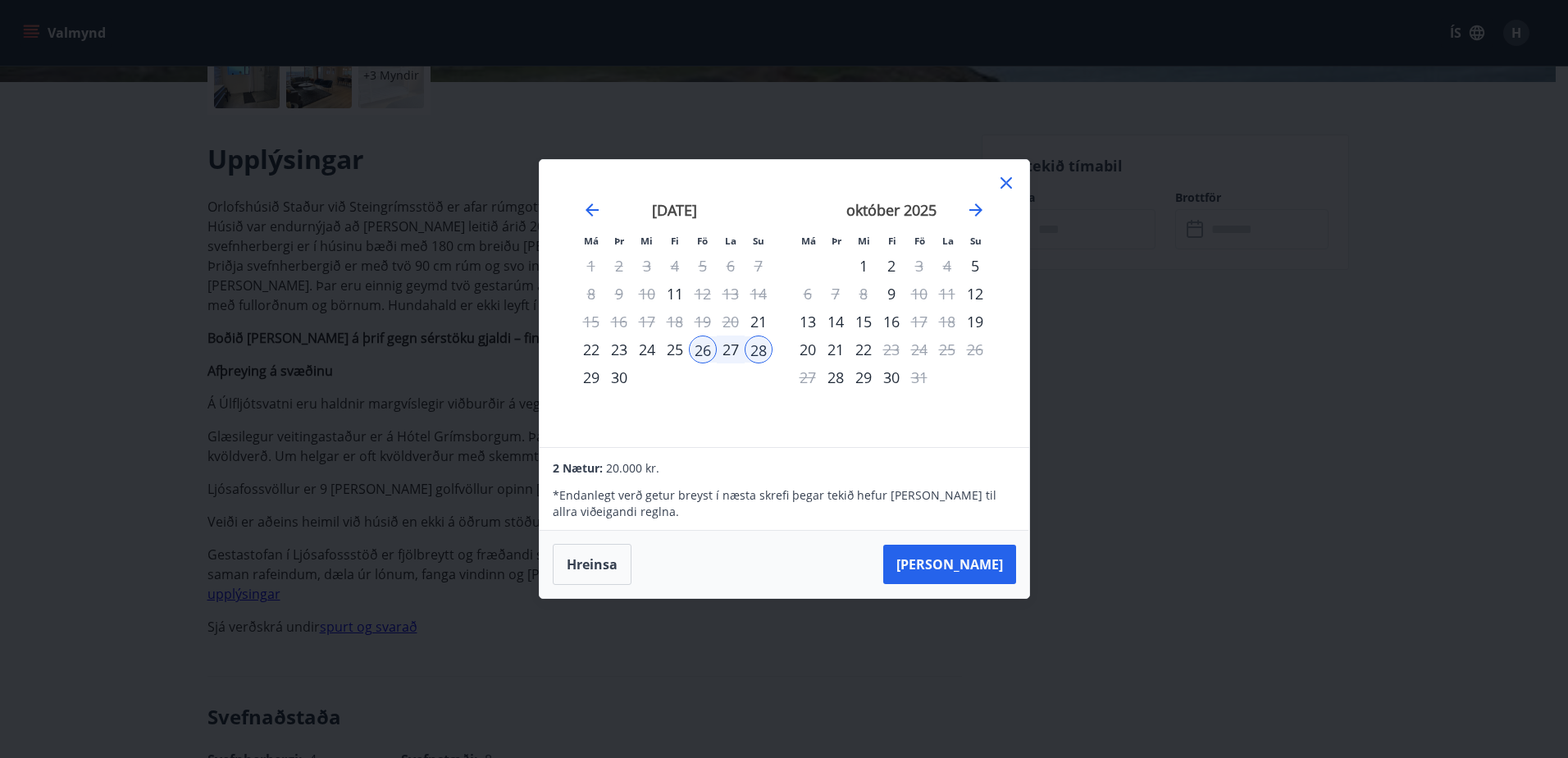
click at [1003, 187] on icon at bounding box center [1006, 183] width 20 height 20
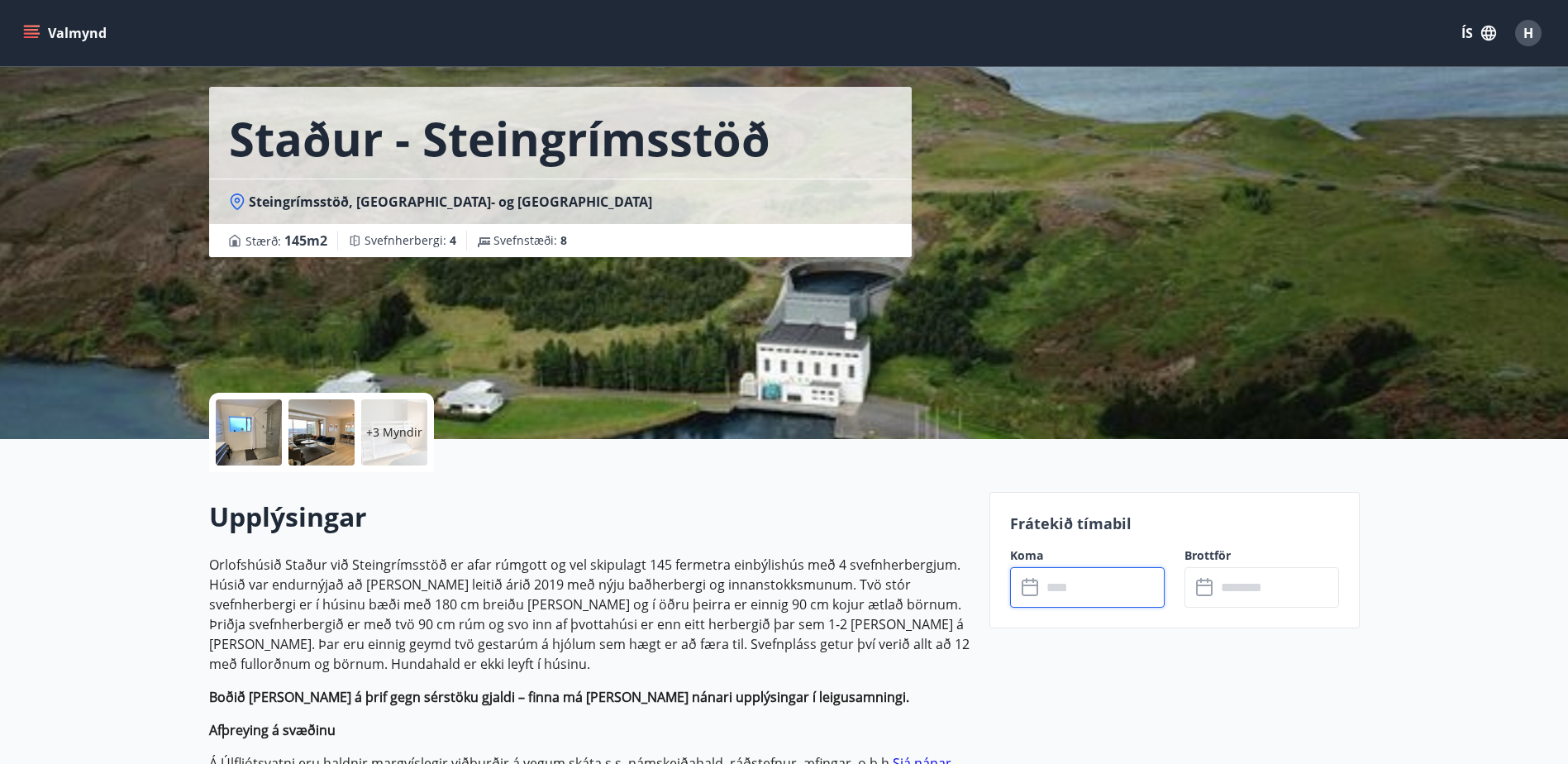
scroll to position [0, 0]
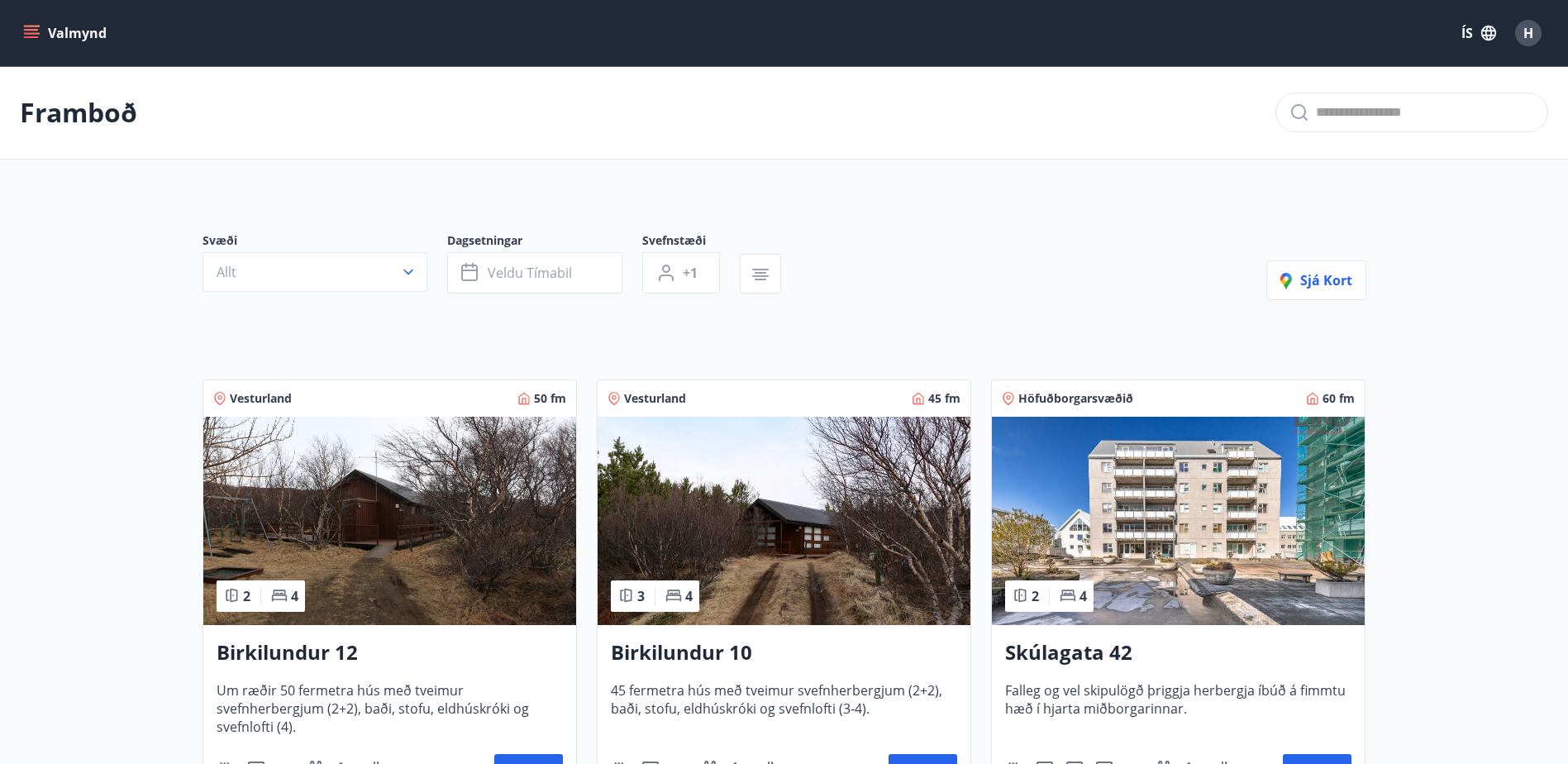
click at [76, 49] on div "Valmynd ÍS H" at bounding box center [784, 33] width 1529 height 40
click at [76, 40] on button "Valmynd" at bounding box center [66, 33] width 93 height 30
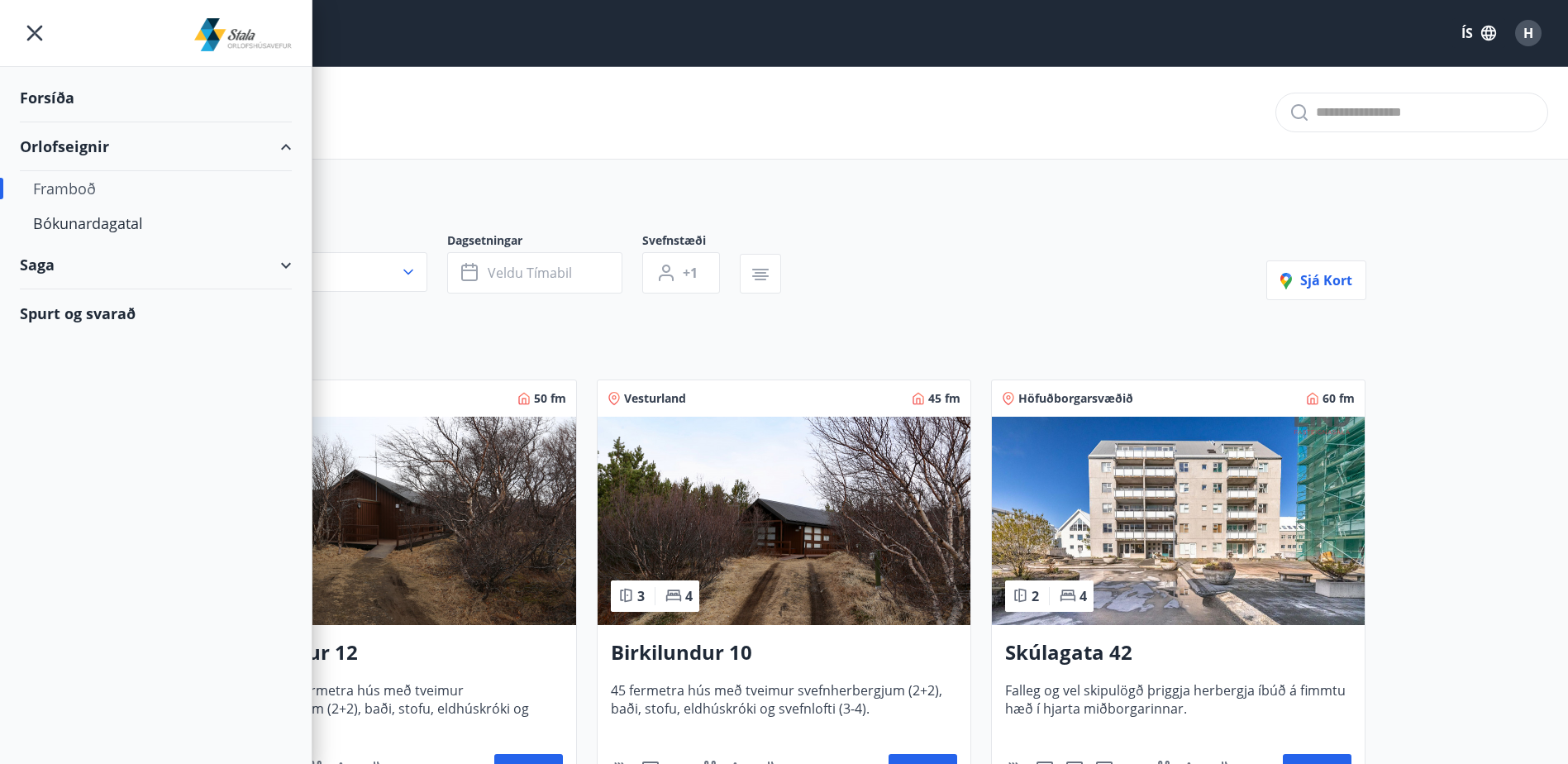
click at [66, 91] on div "Forsíða" at bounding box center [156, 98] width 272 height 49
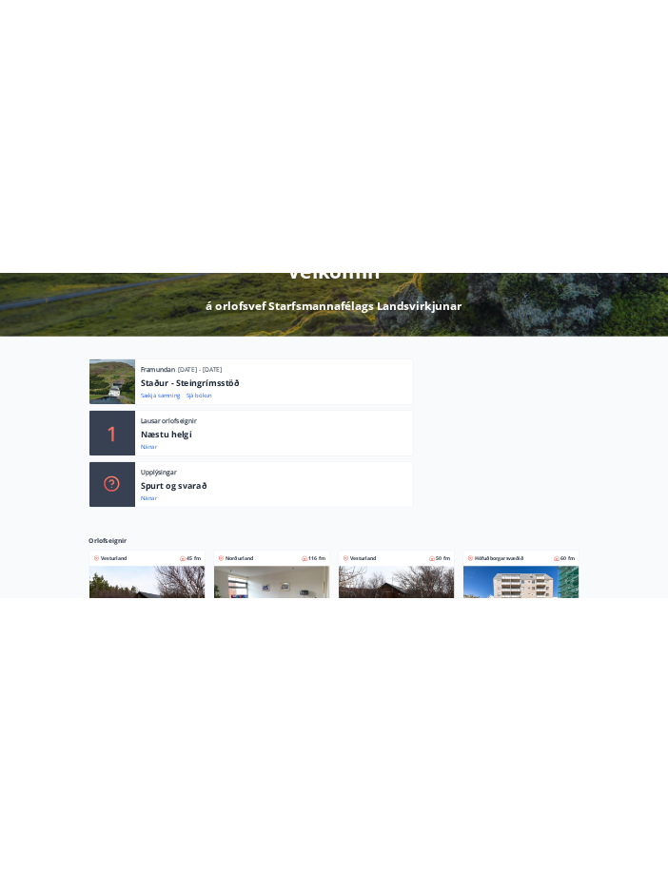
scroll to position [285, 0]
